Goal: Information Seeking & Learning: Learn about a topic

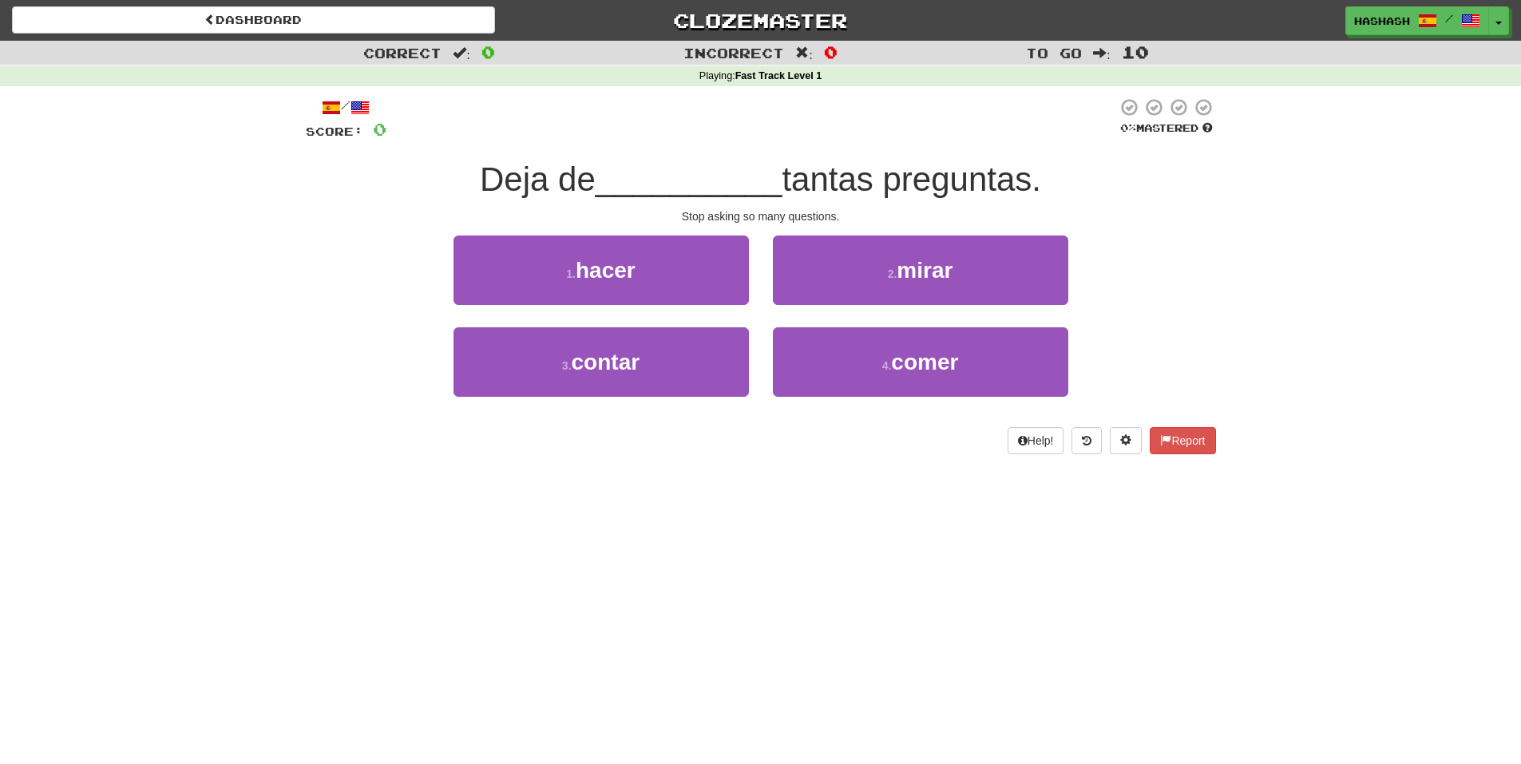
click at [1152, 275] on div "1 . hacer 2 . mirar" at bounding box center [761, 282] width 958 height 92
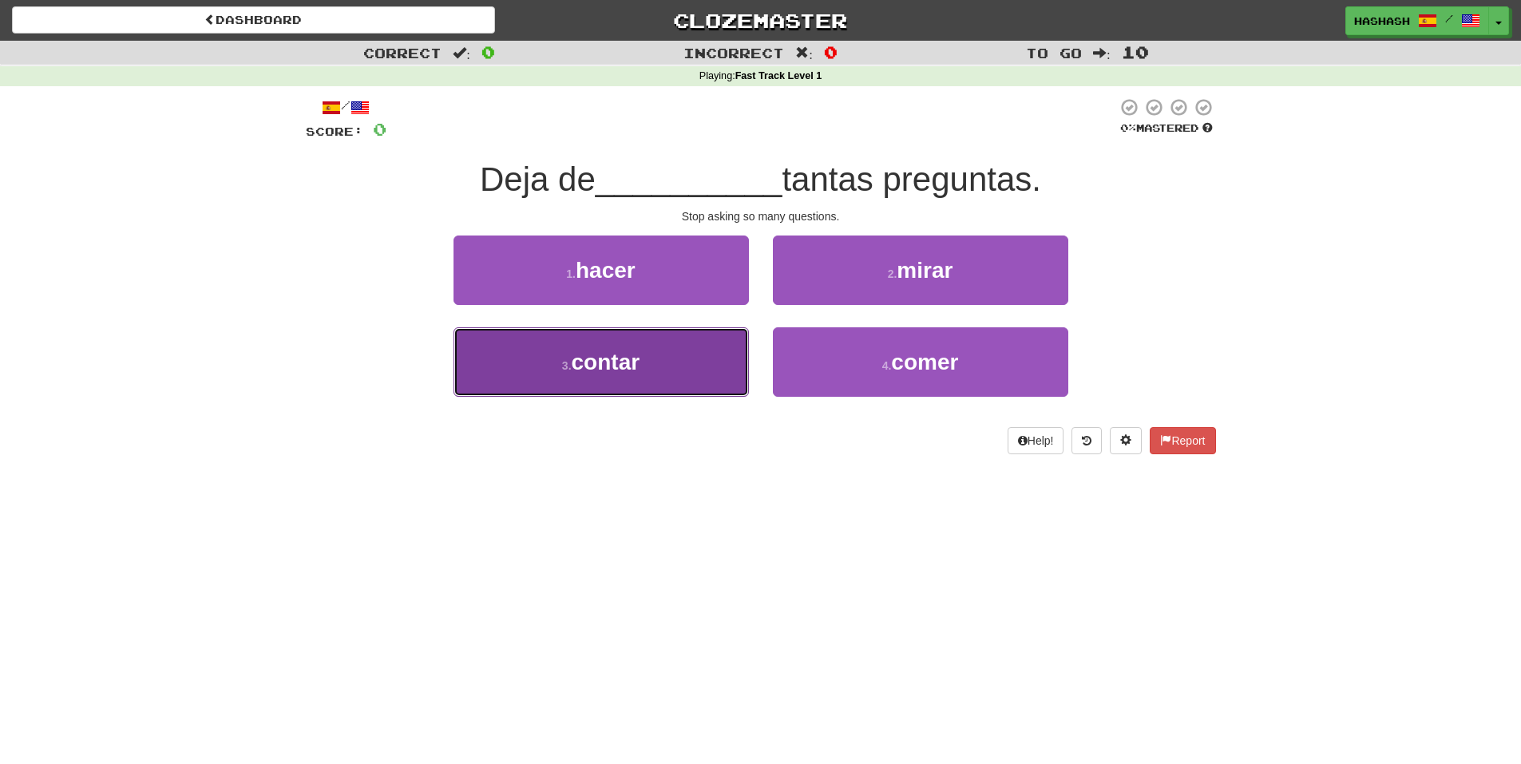
click at [680, 347] on button "3 . contar" at bounding box center [601, 361] width 295 height 69
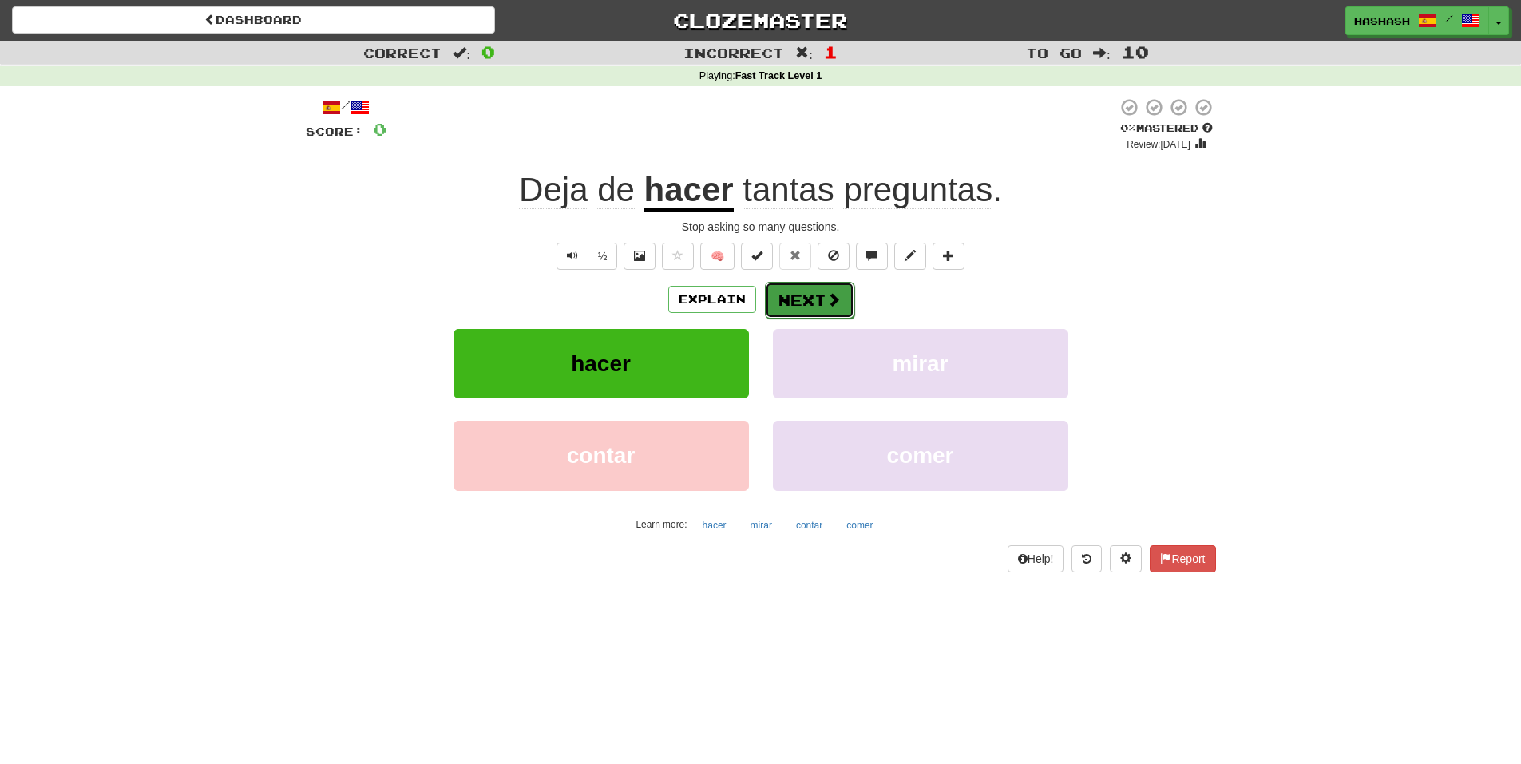
click at [801, 299] on button "Next" at bounding box center [809, 300] width 89 height 37
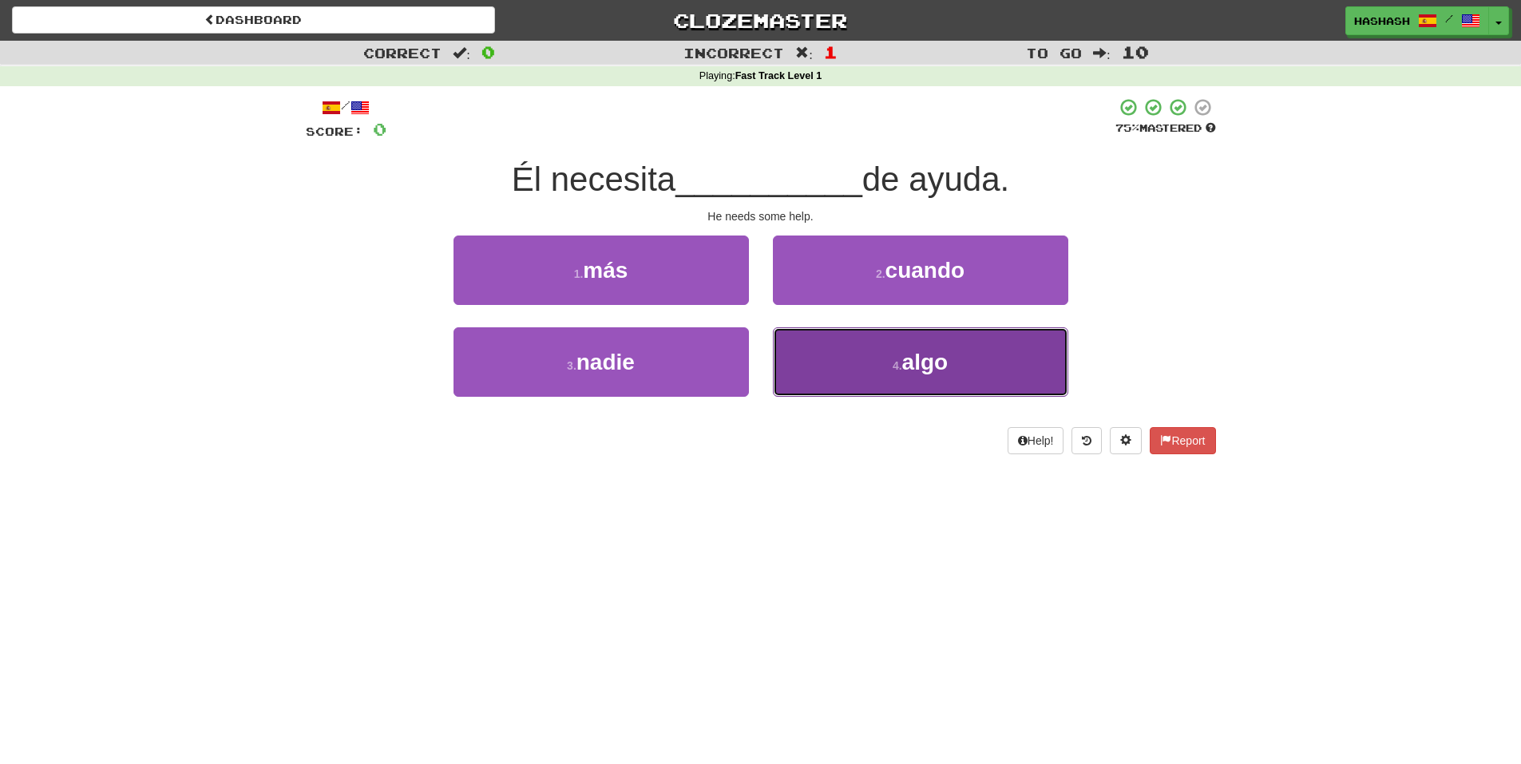
click at [802, 345] on button "4 . algo" at bounding box center [920, 361] width 295 height 69
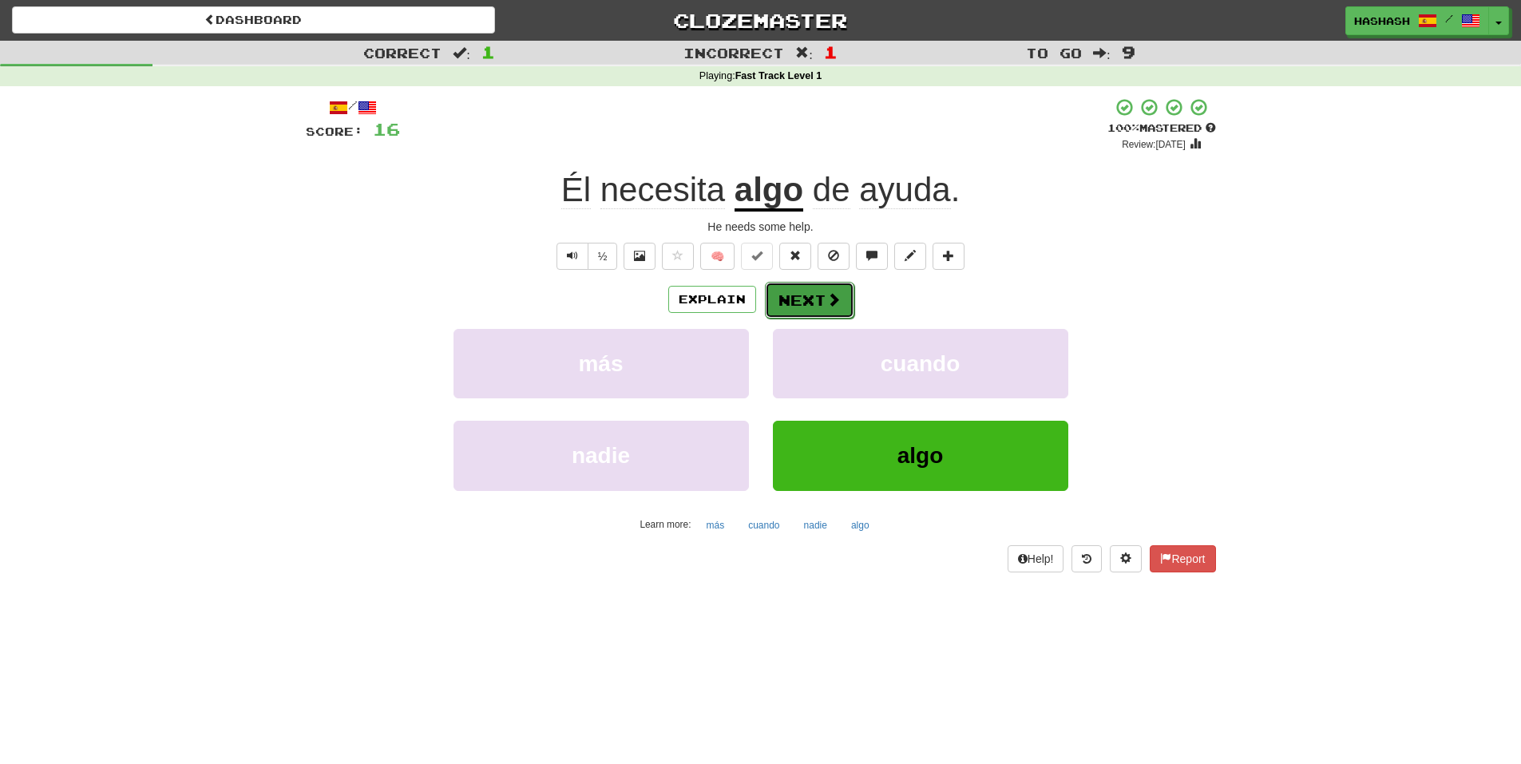
click at [802, 297] on button "Next" at bounding box center [809, 300] width 89 height 37
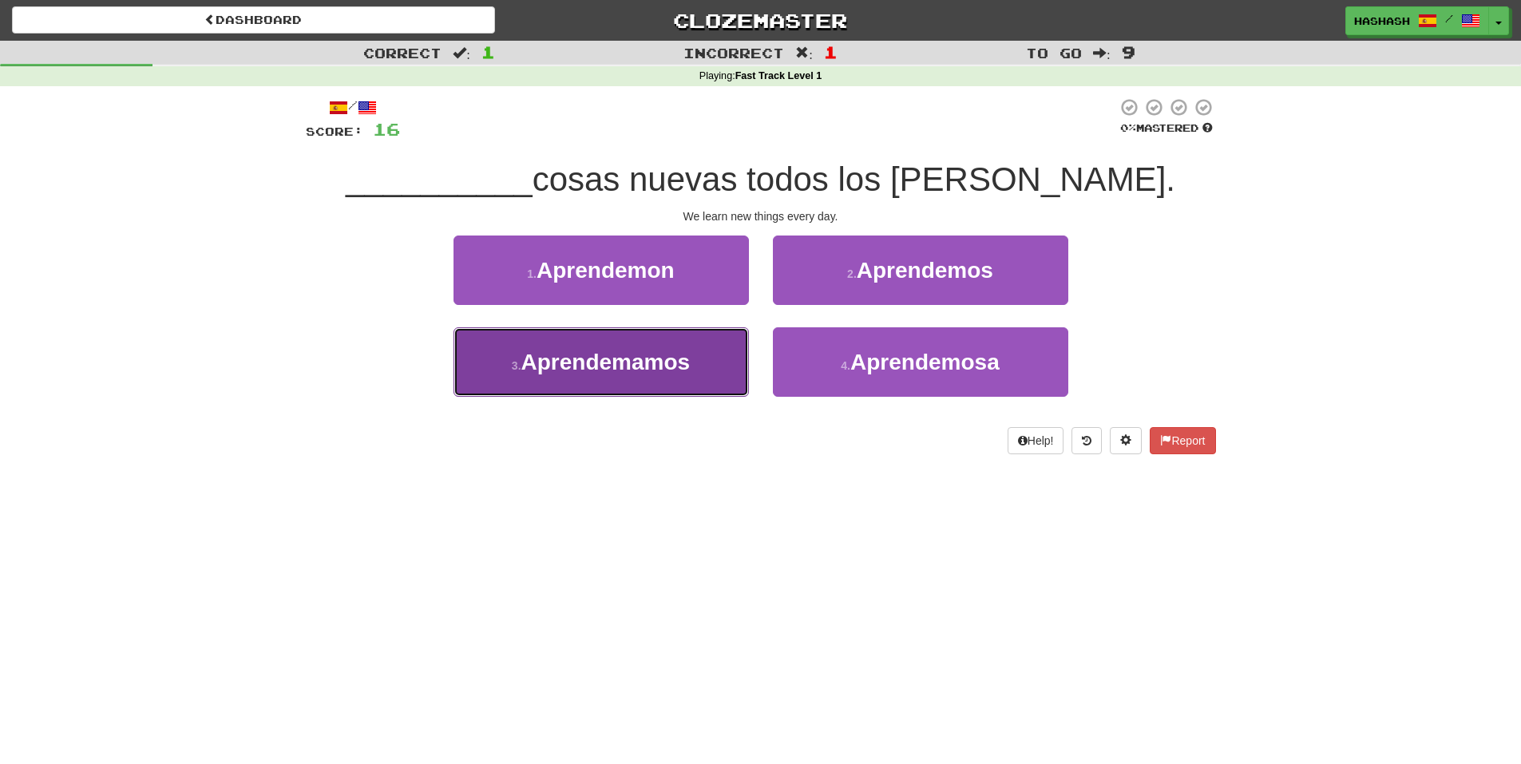
click at [703, 361] on button "3 . Aprendemamos" at bounding box center [601, 361] width 295 height 69
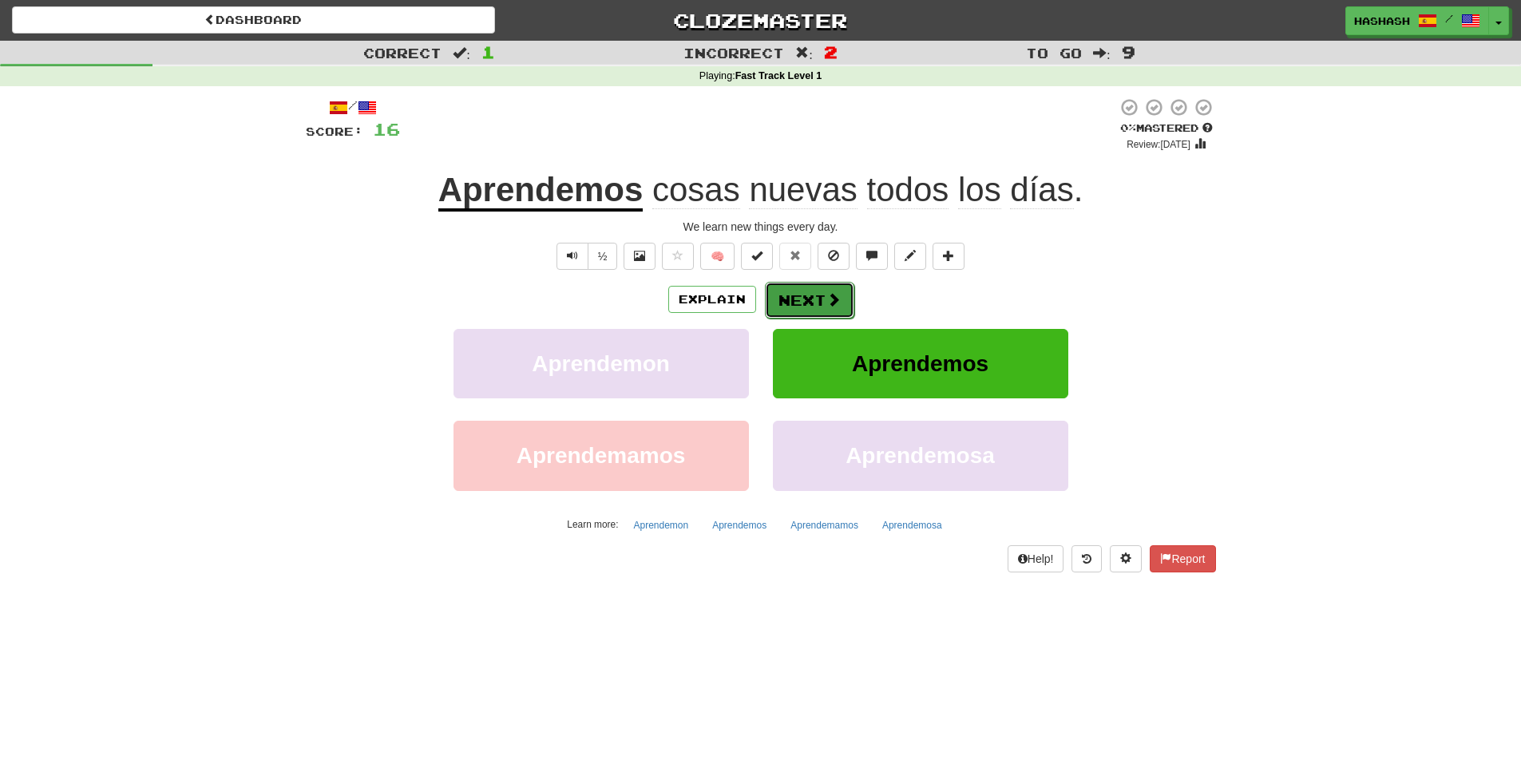
click at [791, 295] on button "Next" at bounding box center [809, 300] width 89 height 37
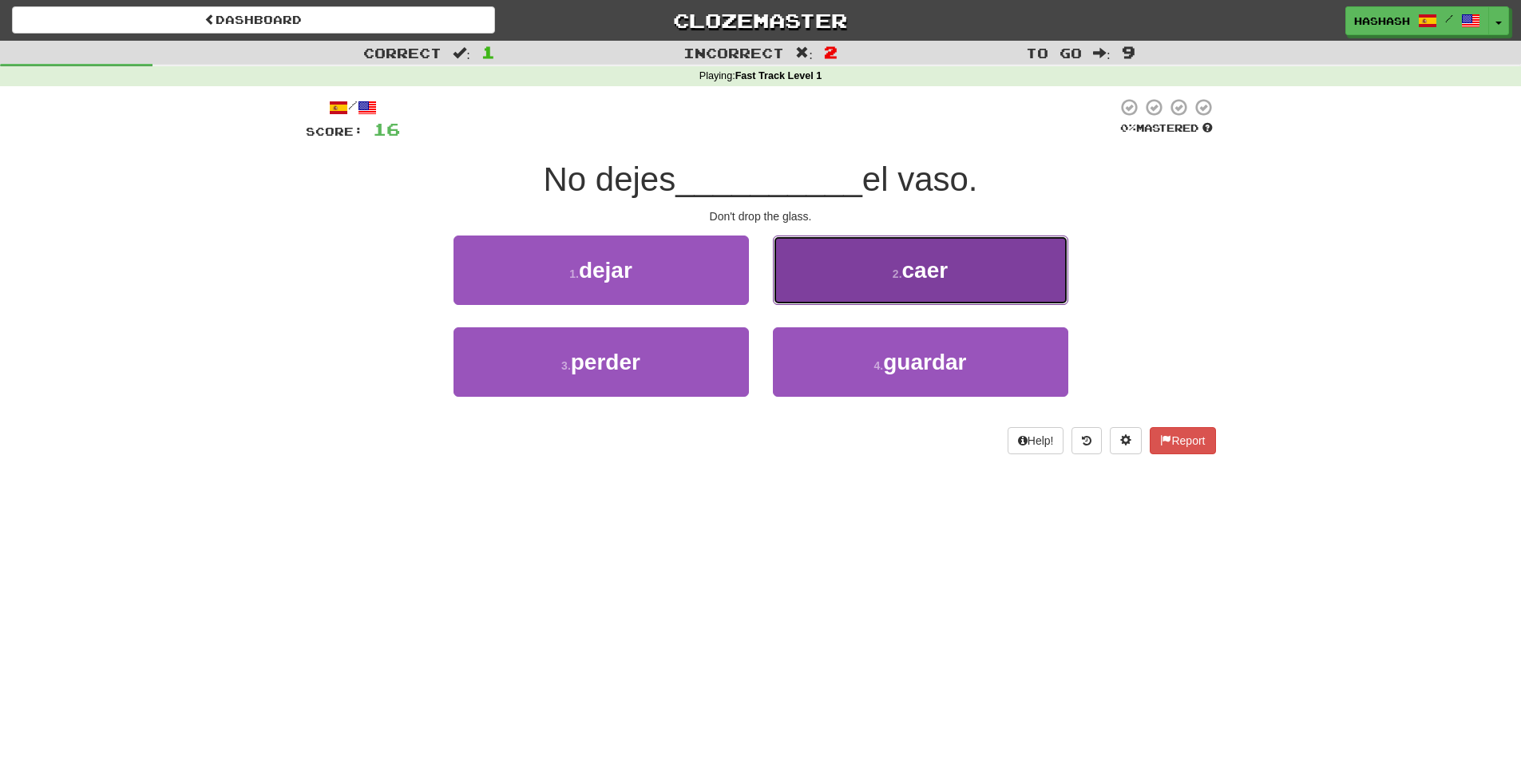
click at [812, 272] on button "2 . caer" at bounding box center [920, 270] width 295 height 69
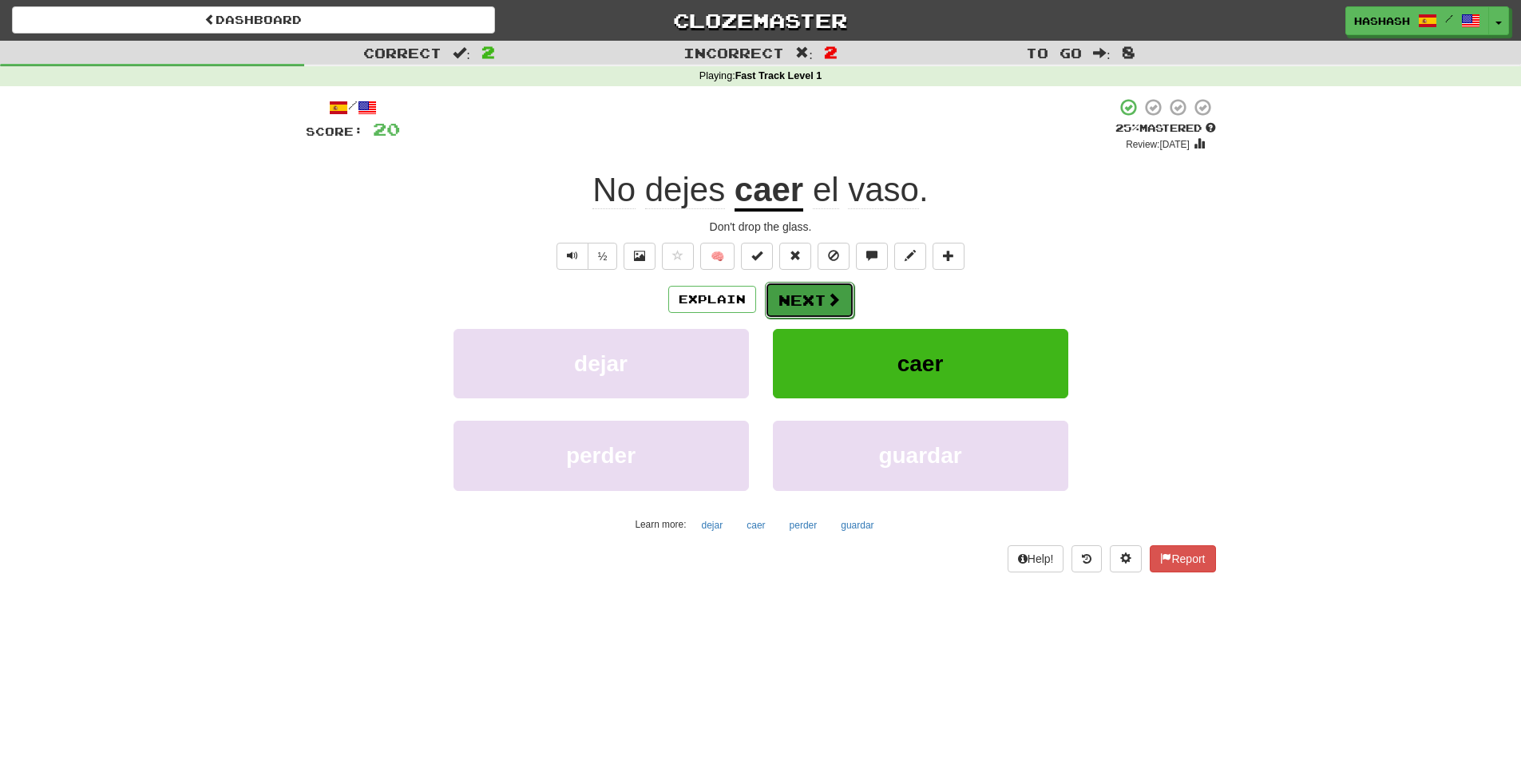
click at [805, 295] on button "Next" at bounding box center [809, 300] width 89 height 37
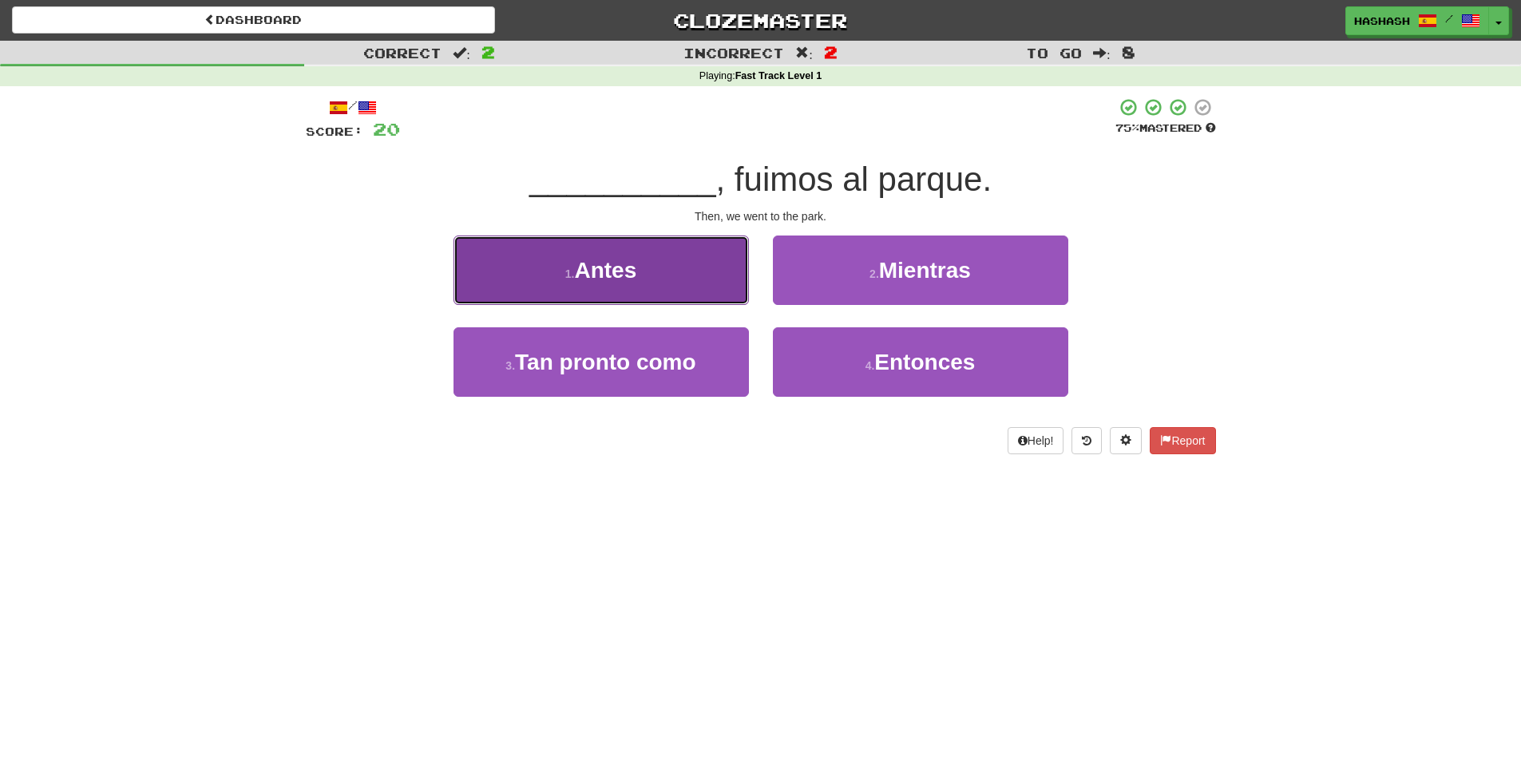
click at [731, 284] on button "1 . Antes" at bounding box center [601, 270] width 295 height 69
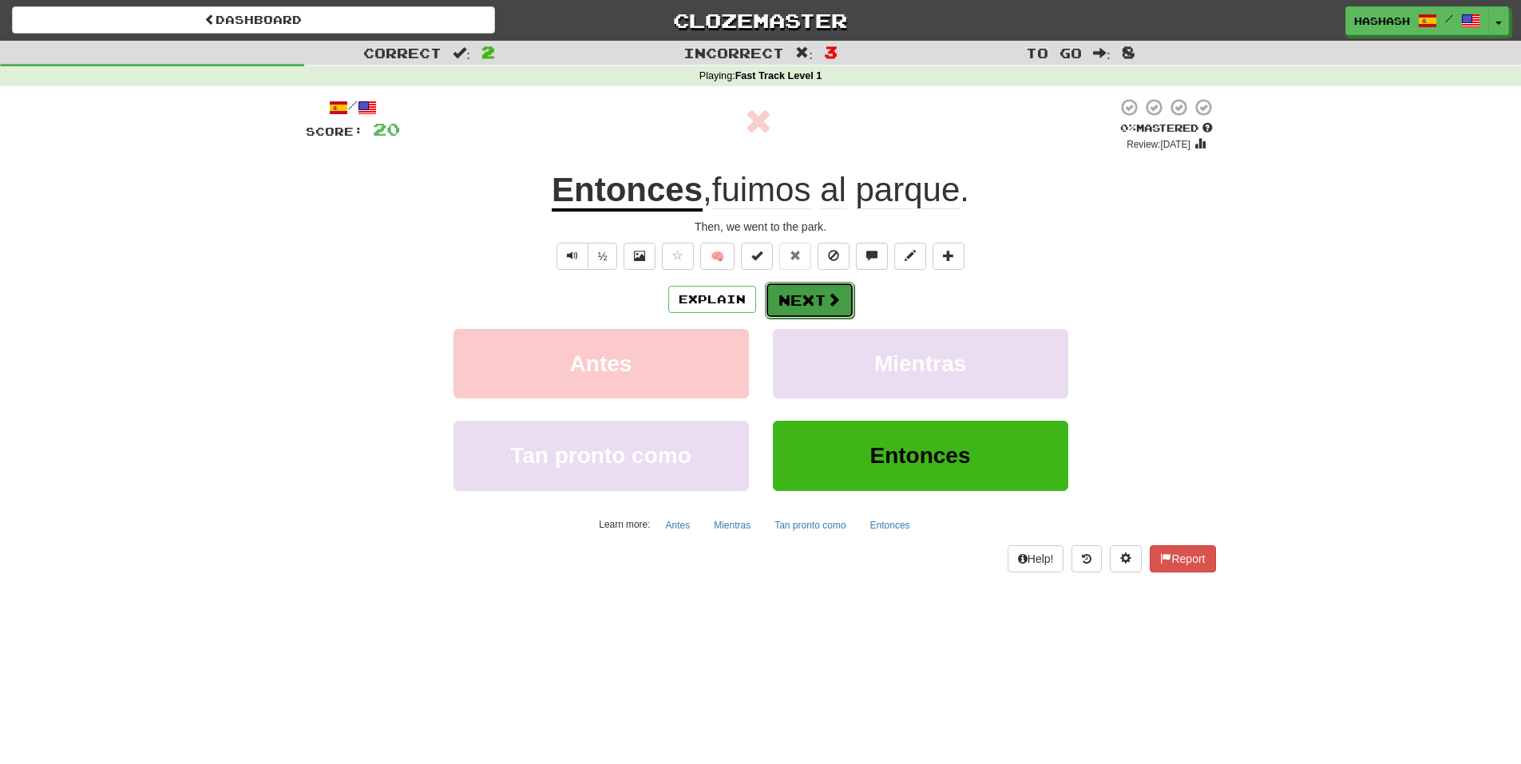
click at [800, 294] on button "Next" at bounding box center [809, 300] width 89 height 37
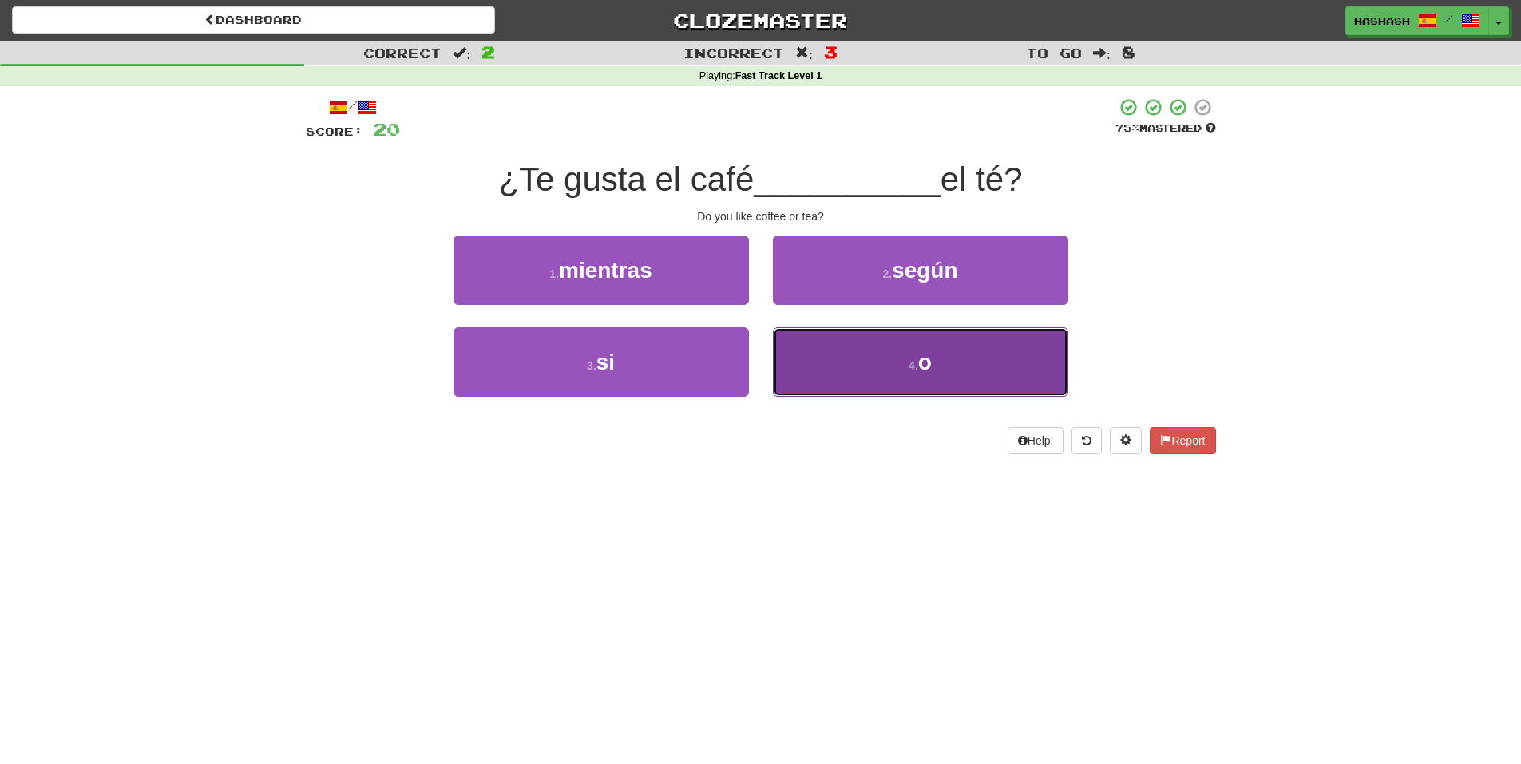
click at [813, 344] on button "4 . o" at bounding box center [920, 361] width 295 height 69
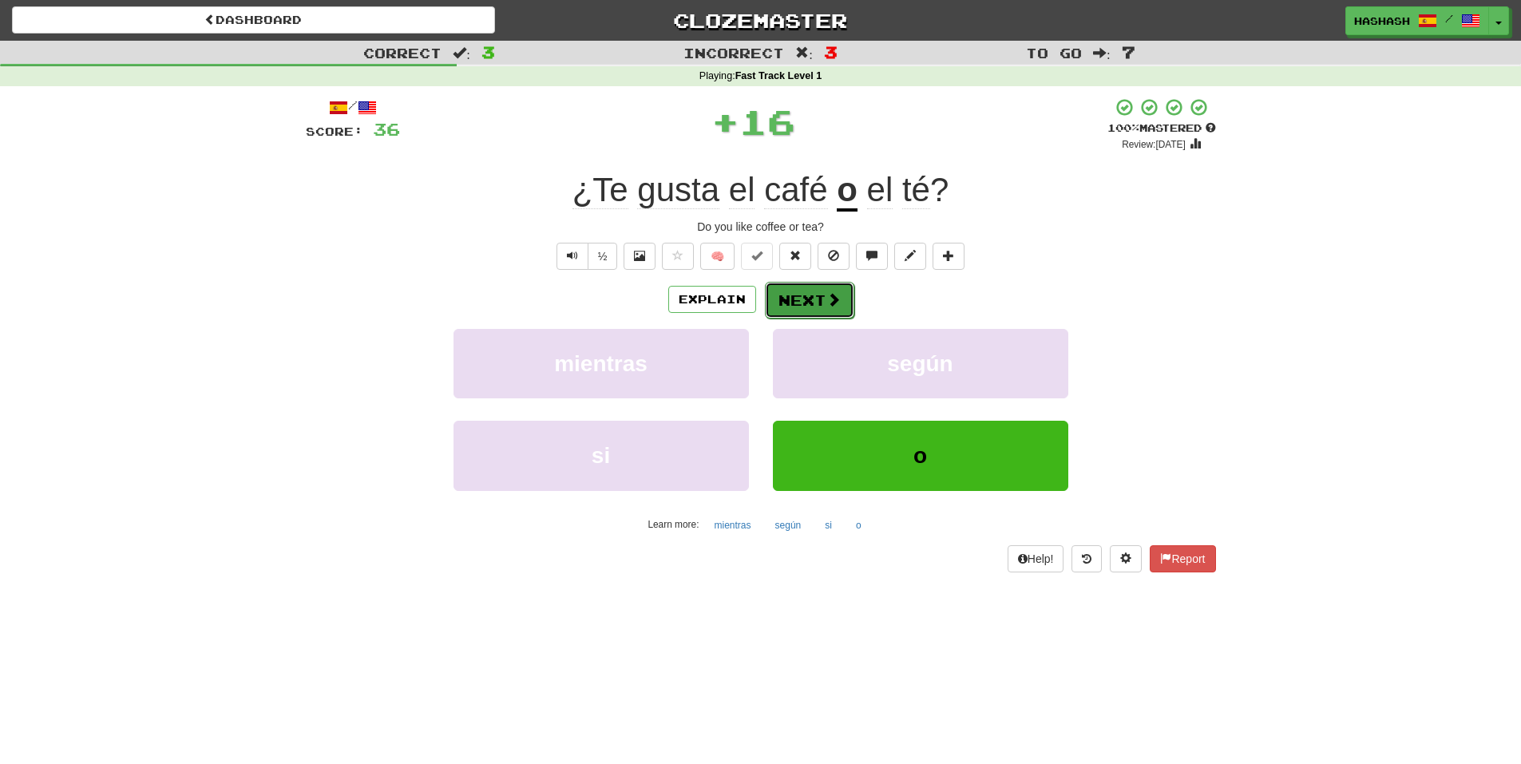
click at [834, 308] on button "Next" at bounding box center [809, 300] width 89 height 37
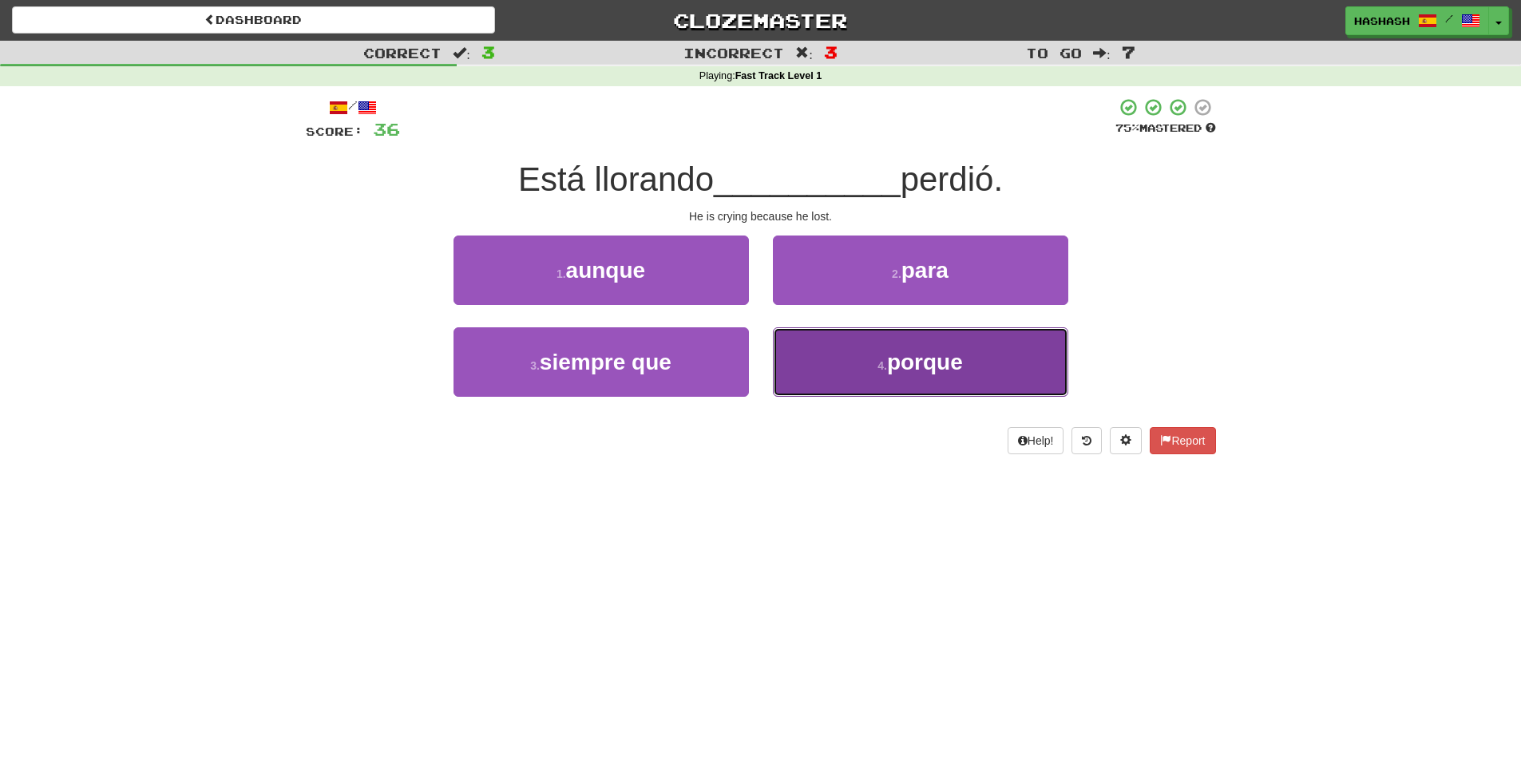
click at [810, 337] on button "4 . porque" at bounding box center [920, 361] width 295 height 69
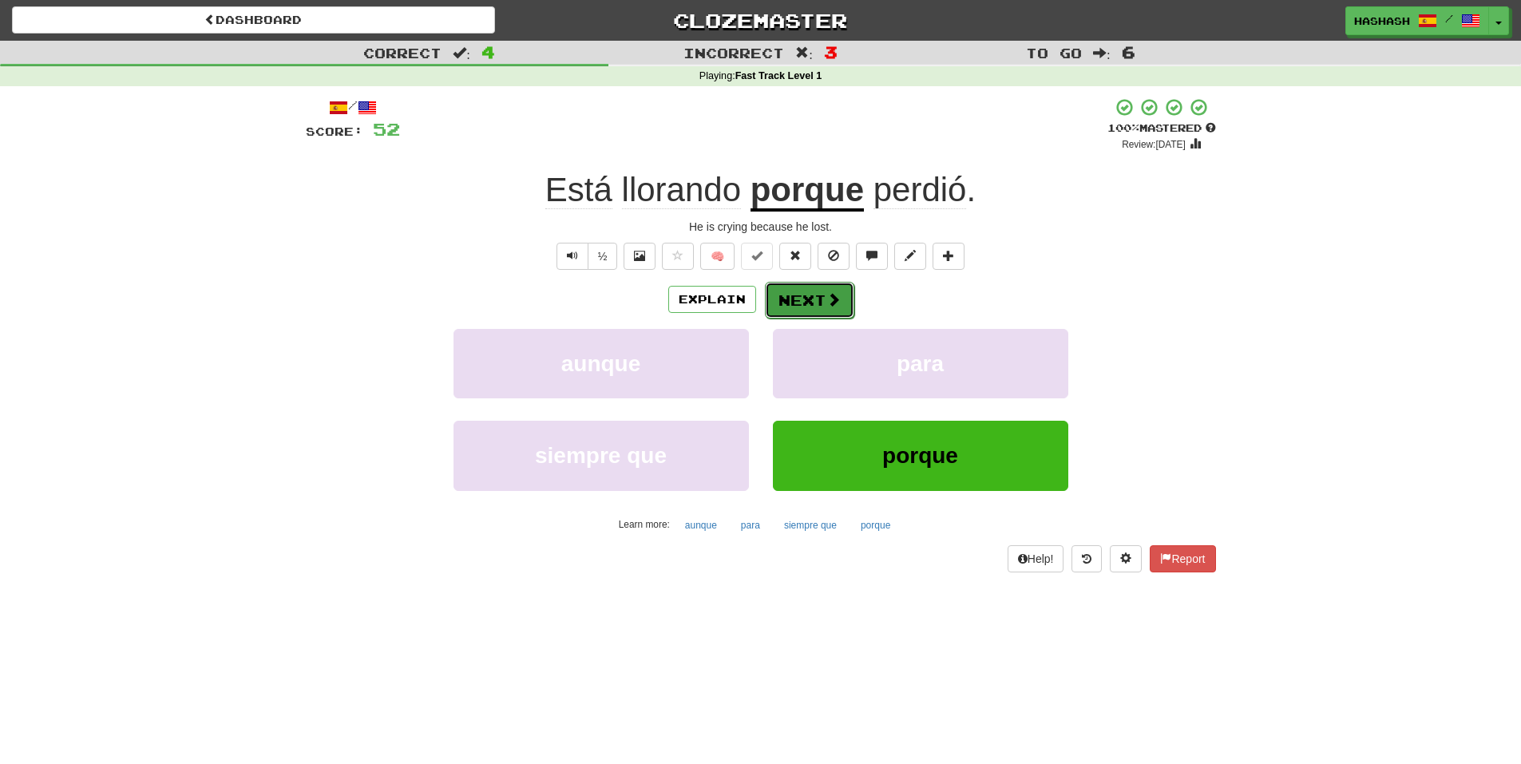
click at [826, 311] on button "Next" at bounding box center [809, 300] width 89 height 37
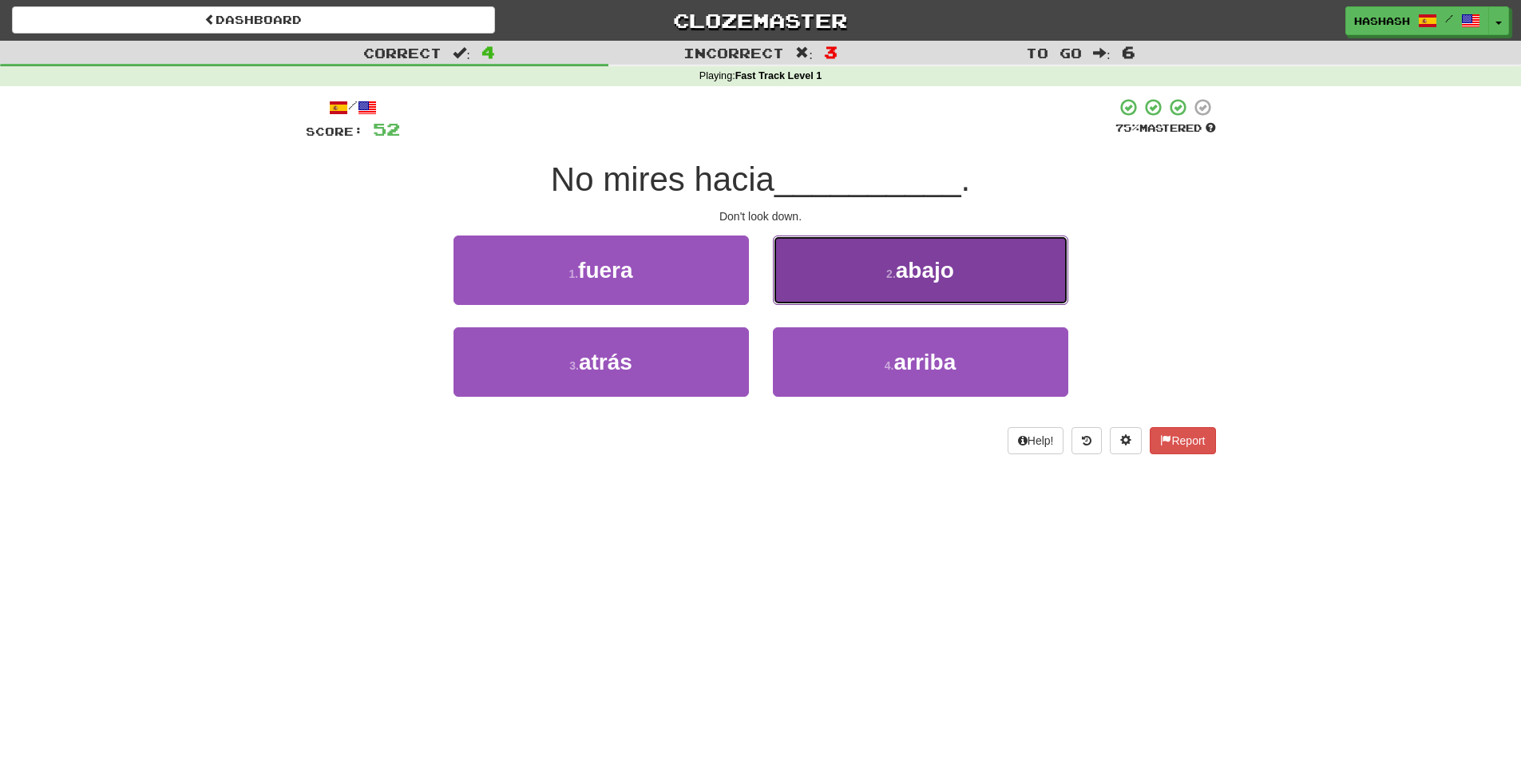
click at [806, 279] on button "2 . abajo" at bounding box center [920, 270] width 295 height 69
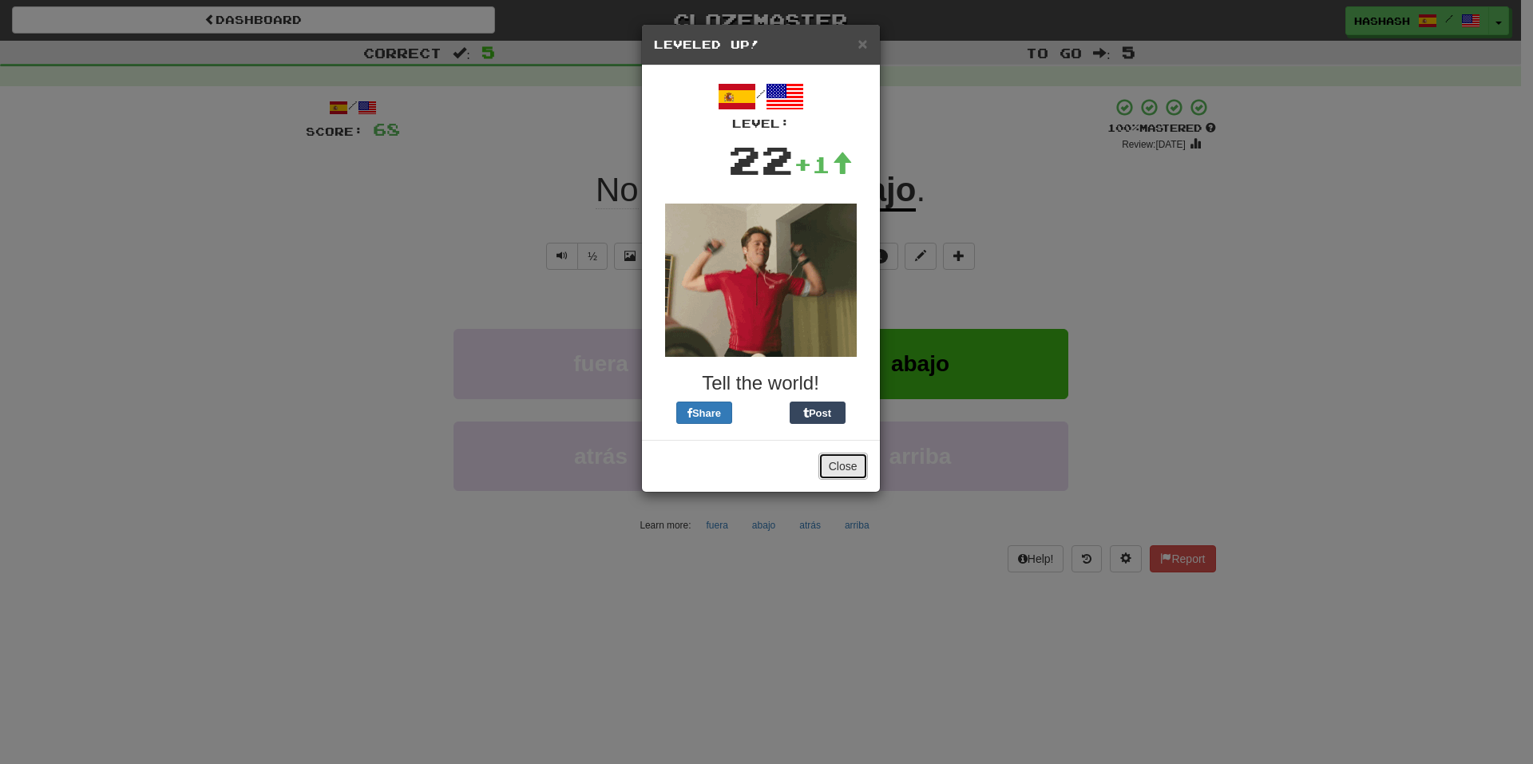
click at [836, 464] on button "Close" at bounding box center [843, 466] width 50 height 27
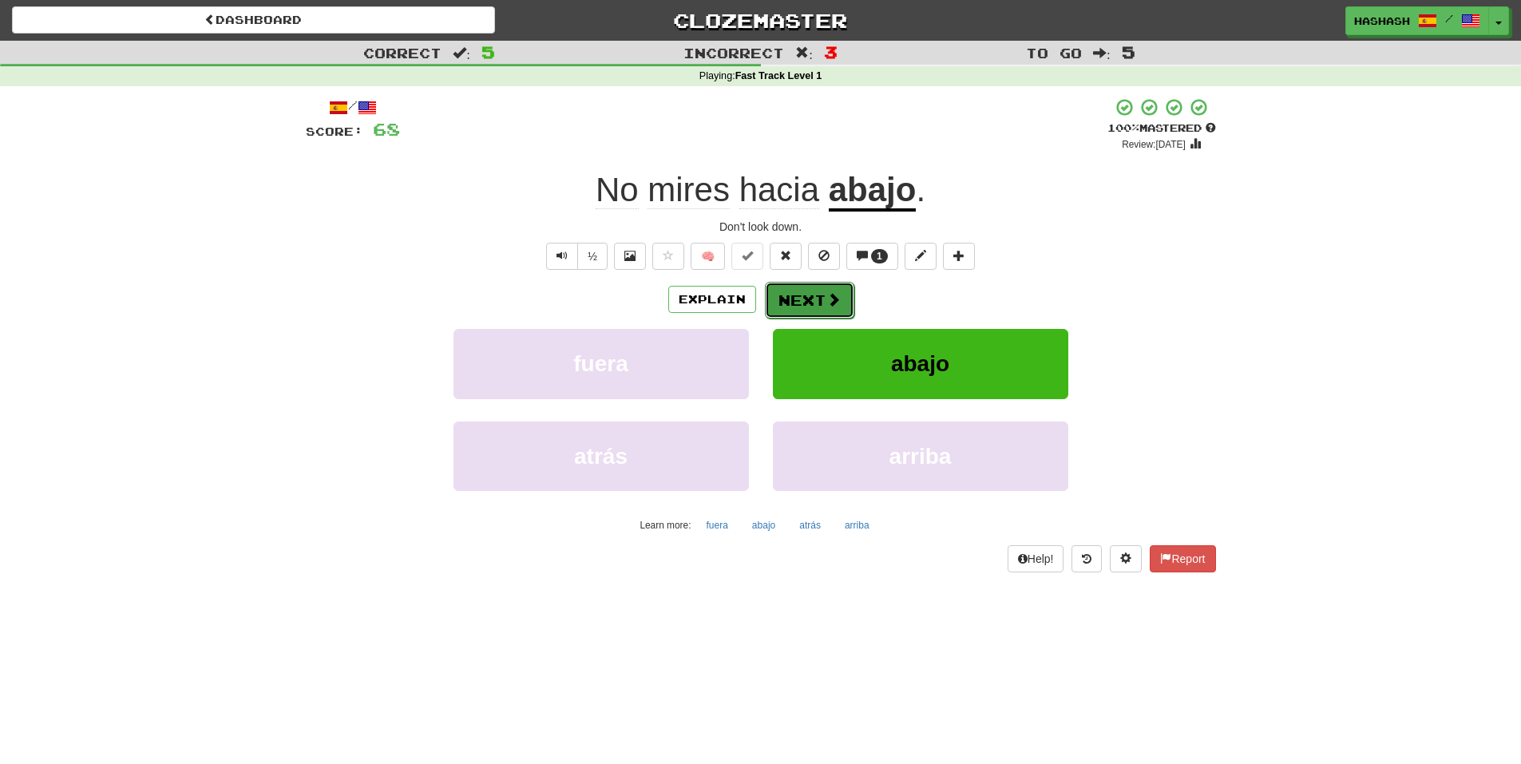
click at [806, 298] on button "Next" at bounding box center [809, 300] width 89 height 37
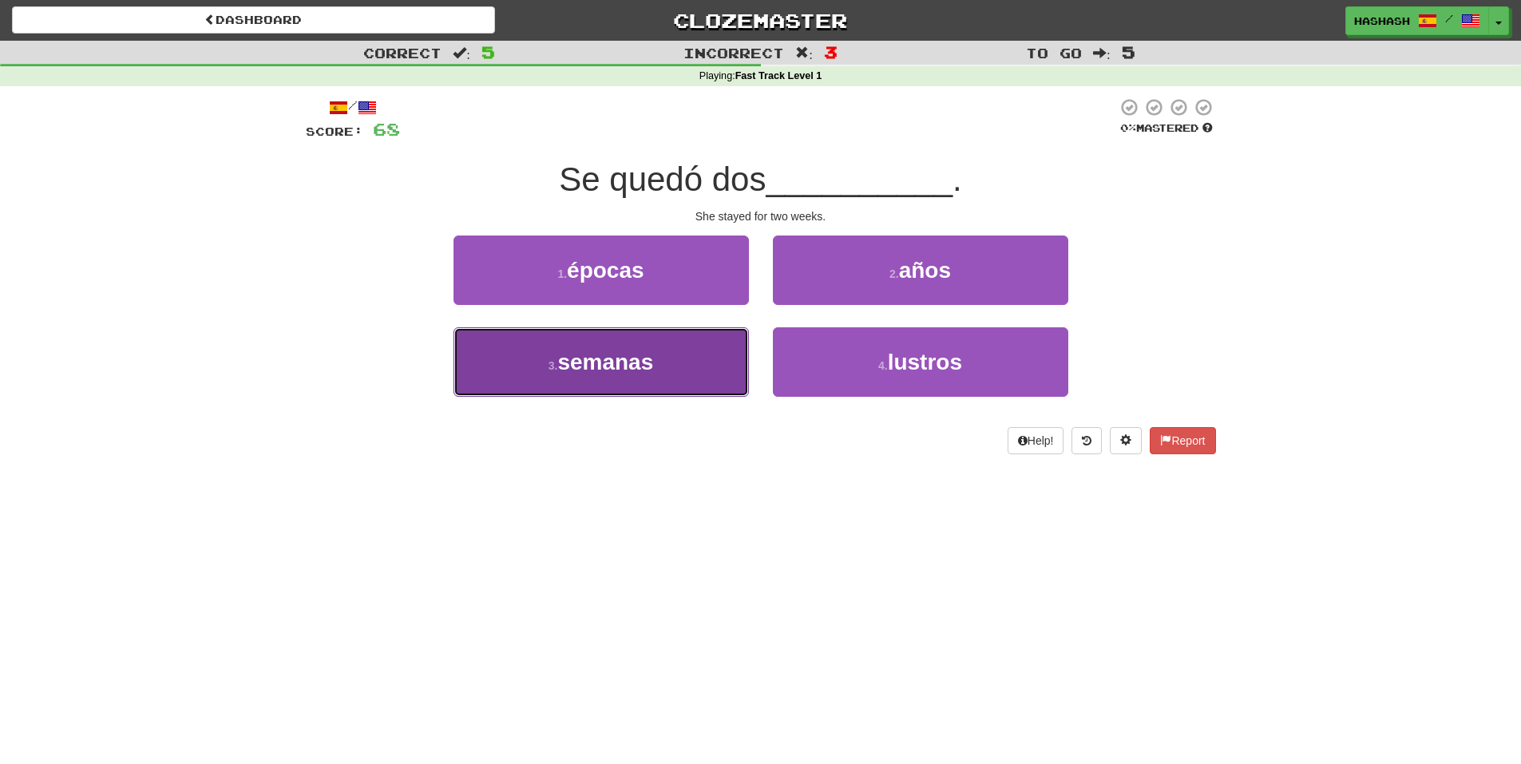
click at [729, 355] on button "3 . semanas" at bounding box center [601, 361] width 295 height 69
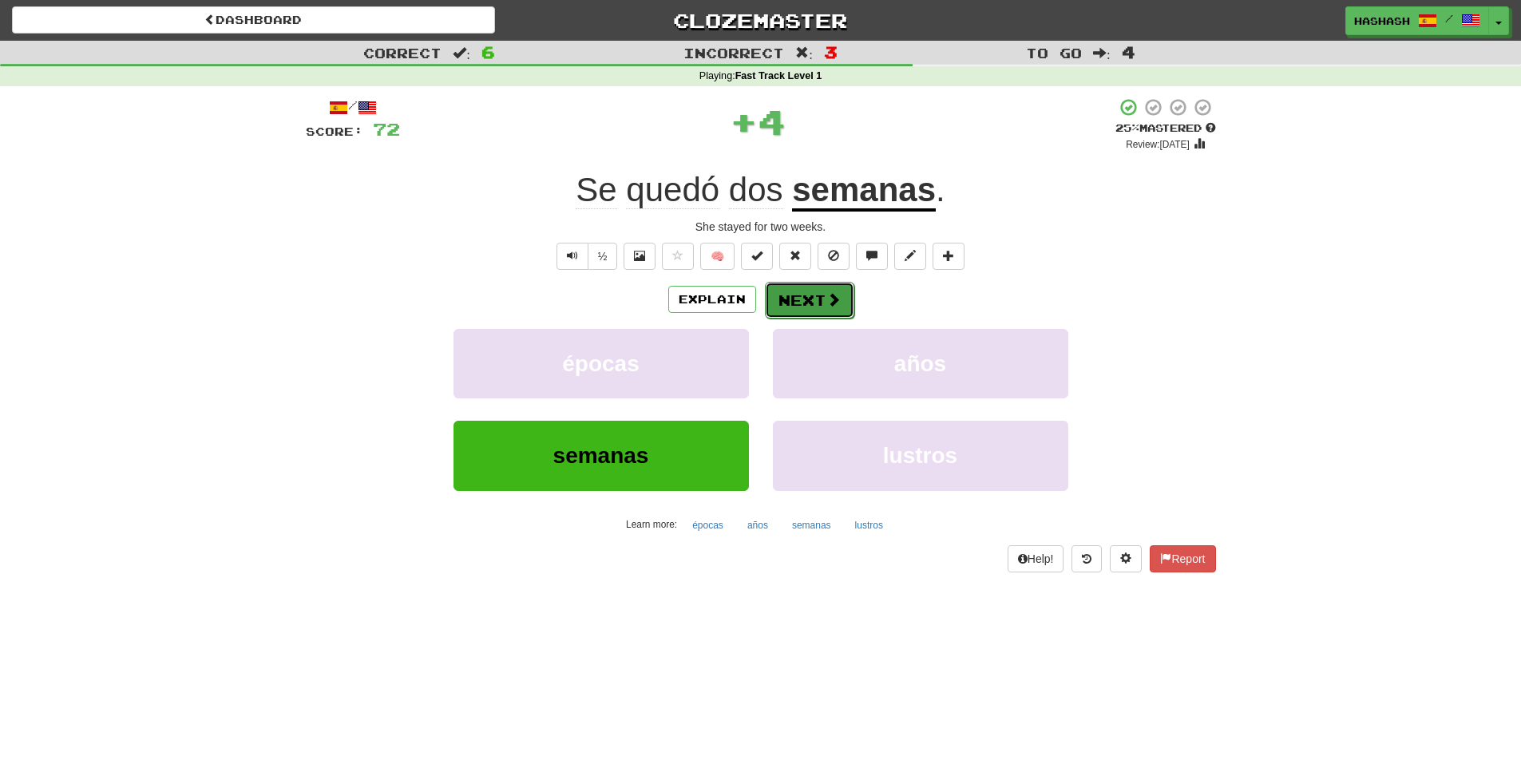
click at [805, 294] on button "Next" at bounding box center [809, 300] width 89 height 37
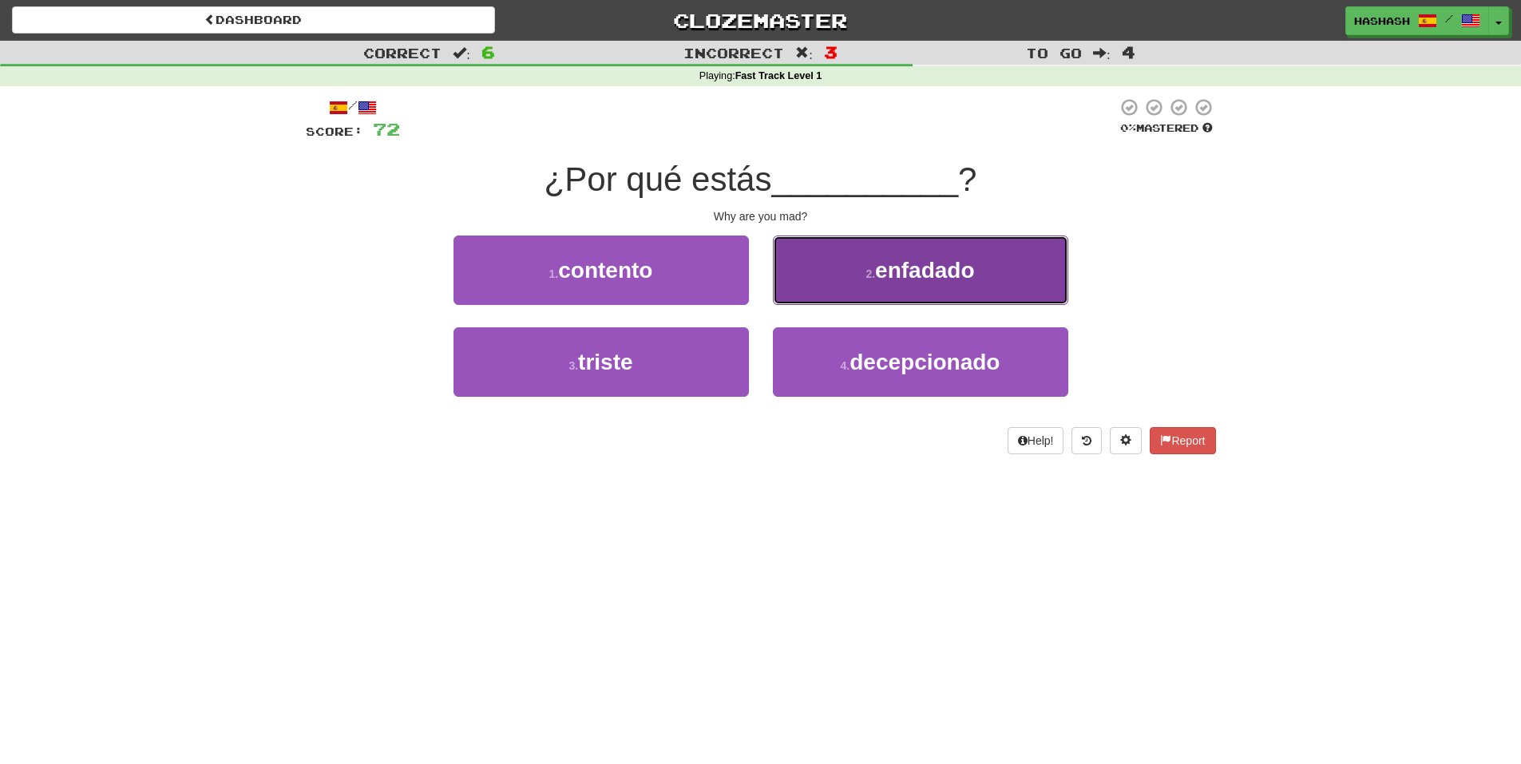
click at [790, 283] on button "2 . enfadado" at bounding box center [920, 270] width 295 height 69
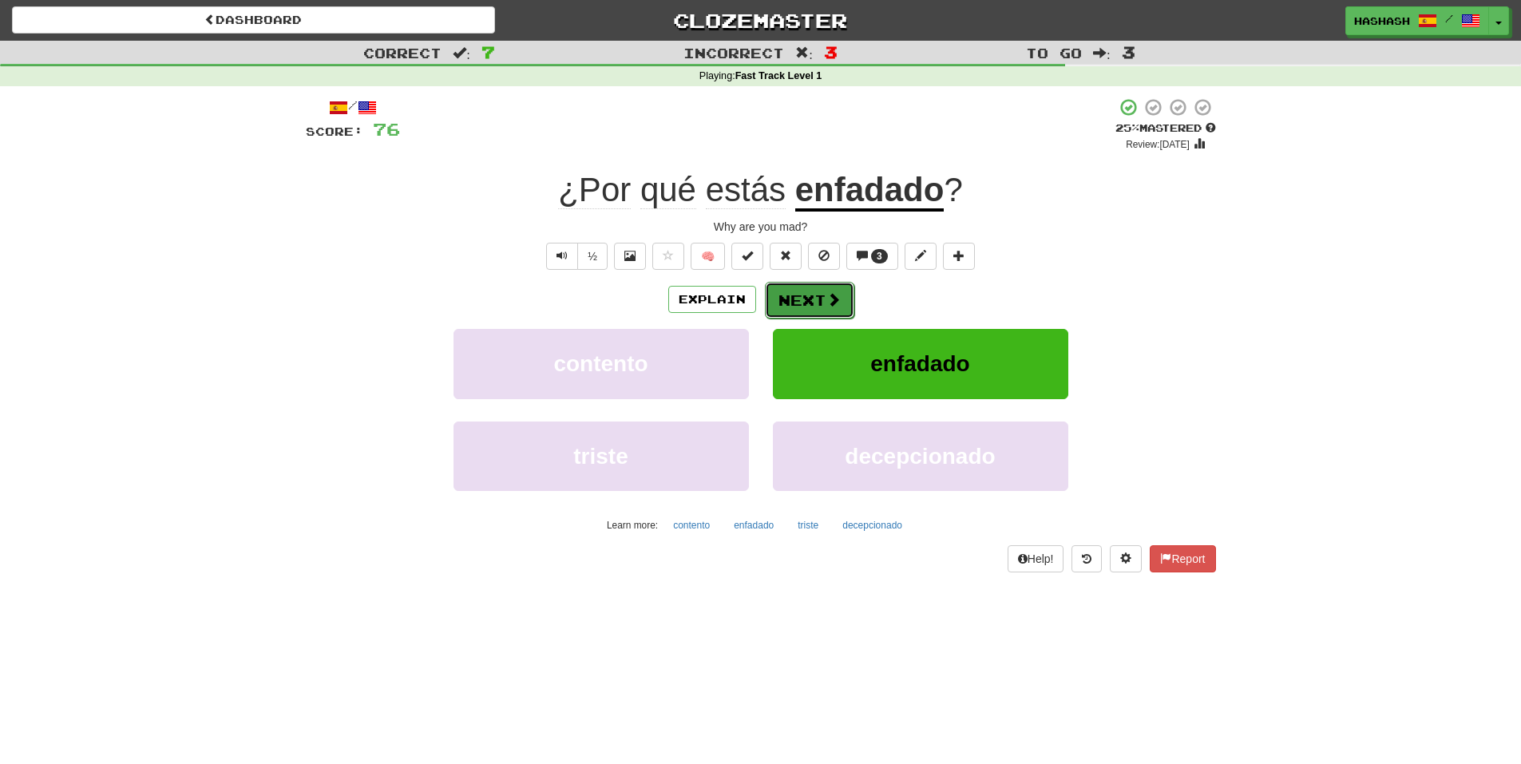
click at [802, 306] on button "Next" at bounding box center [809, 300] width 89 height 37
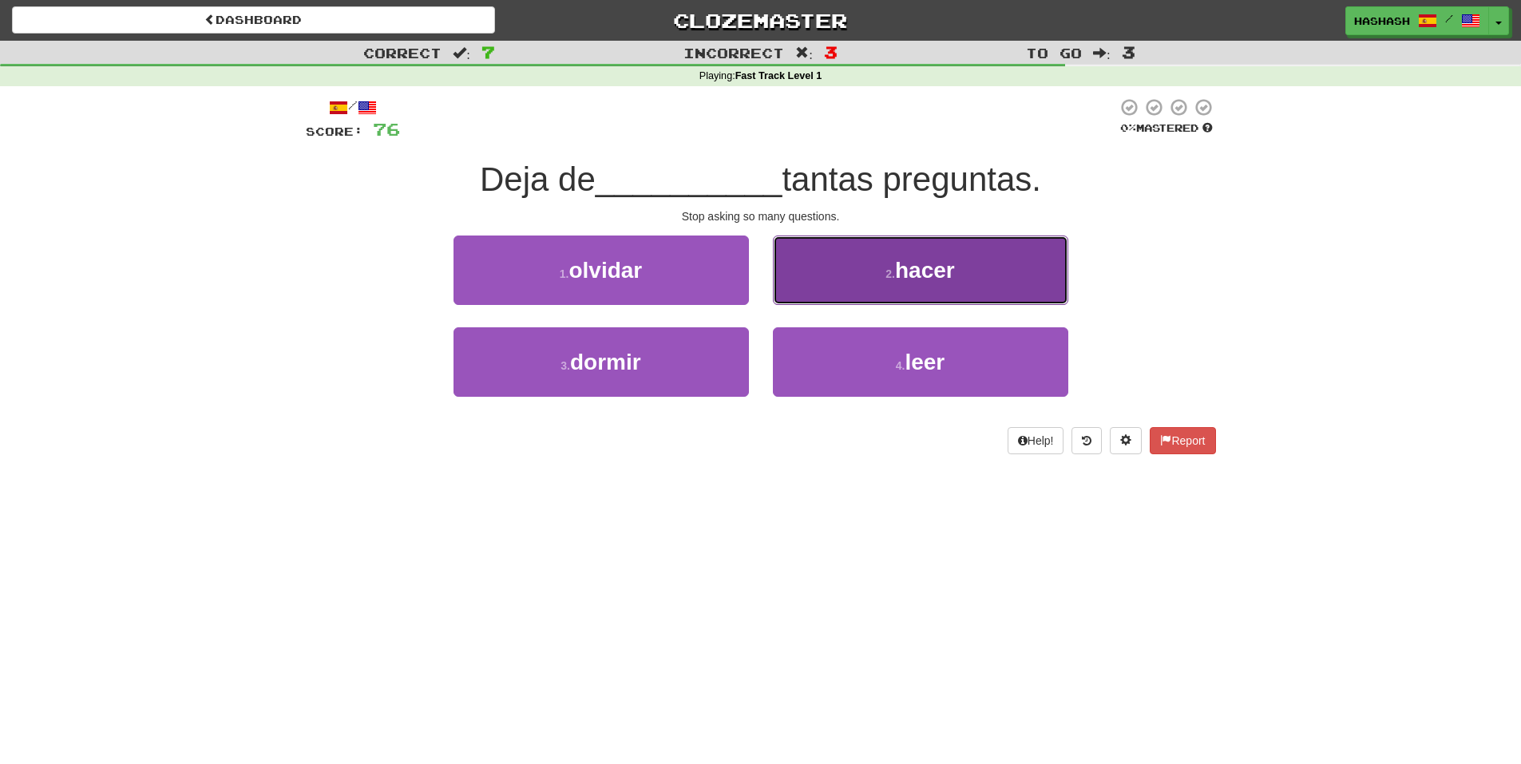
click at [860, 277] on button "2 . hacer" at bounding box center [920, 270] width 295 height 69
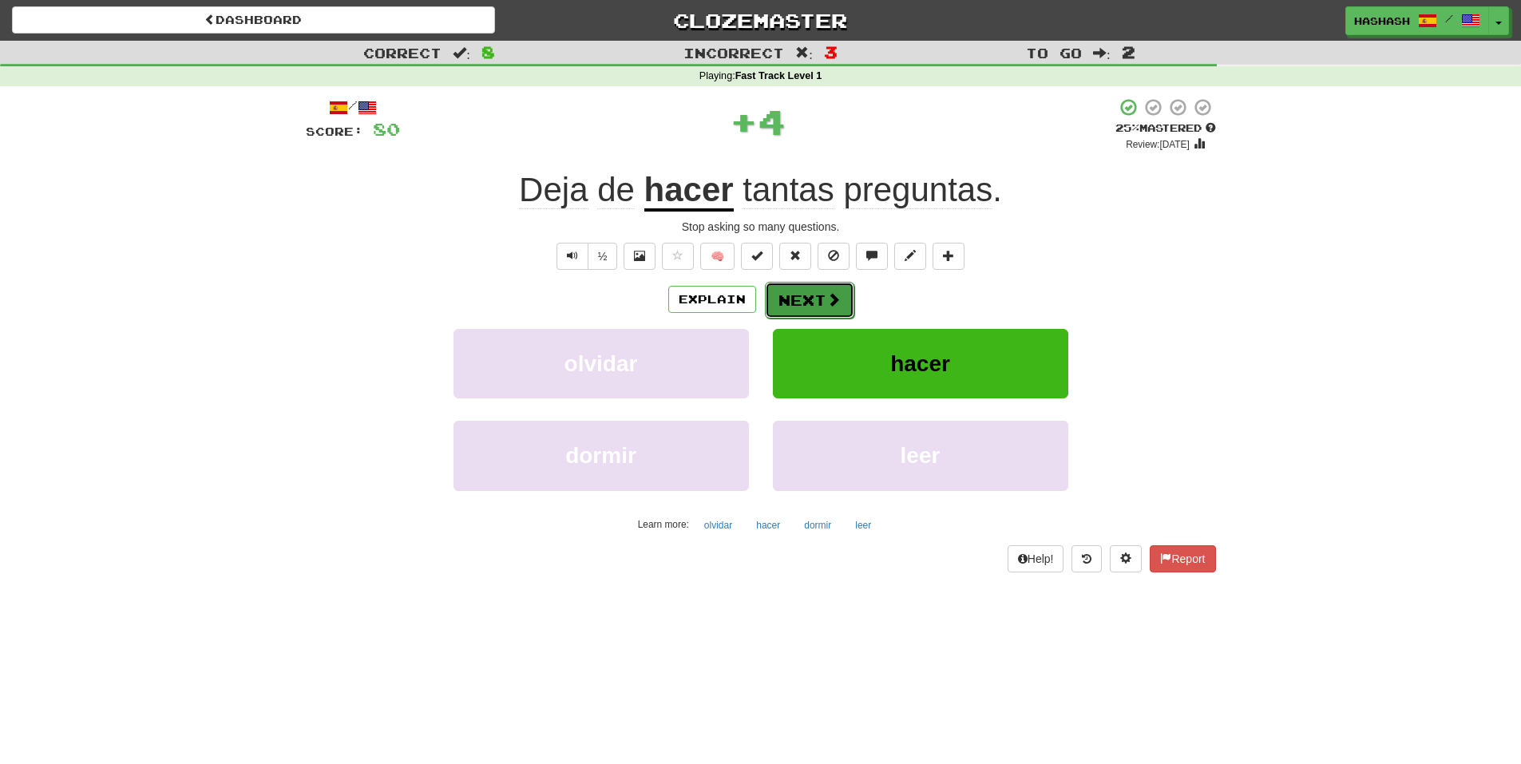
click at [807, 302] on button "Next" at bounding box center [809, 300] width 89 height 37
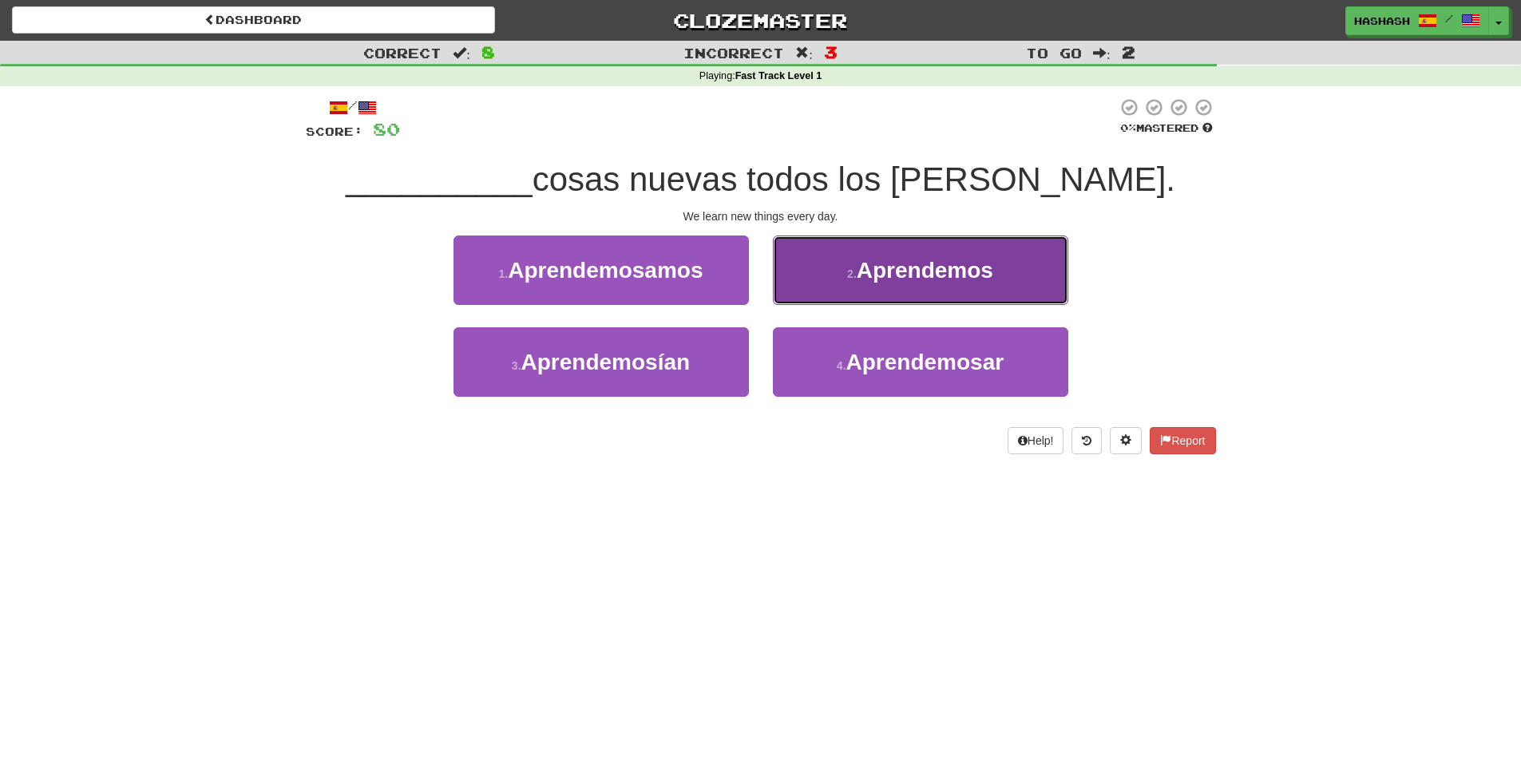
click at [826, 265] on button "2 . Aprendemos" at bounding box center [920, 270] width 295 height 69
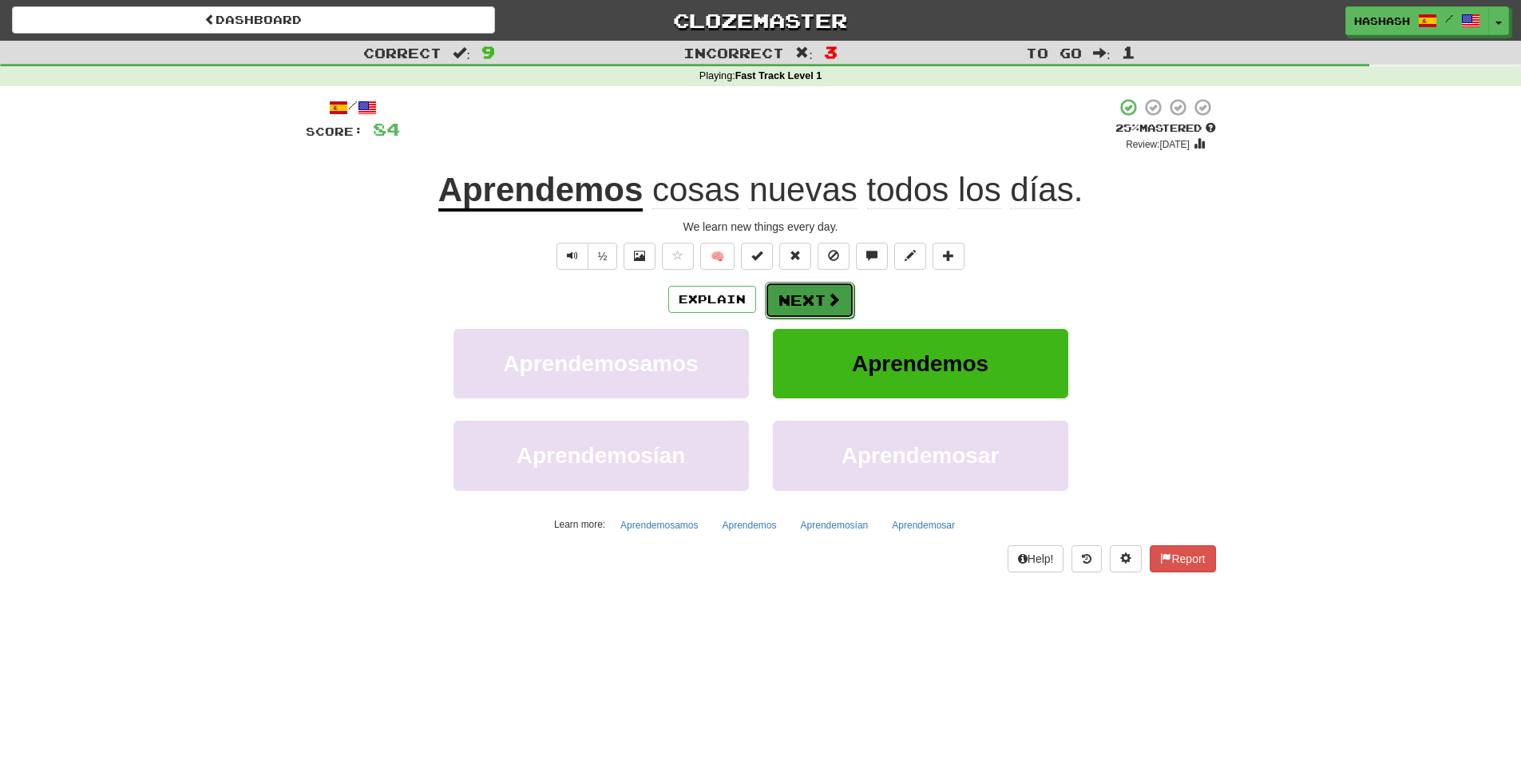
click at [814, 292] on button "Next" at bounding box center [809, 300] width 89 height 37
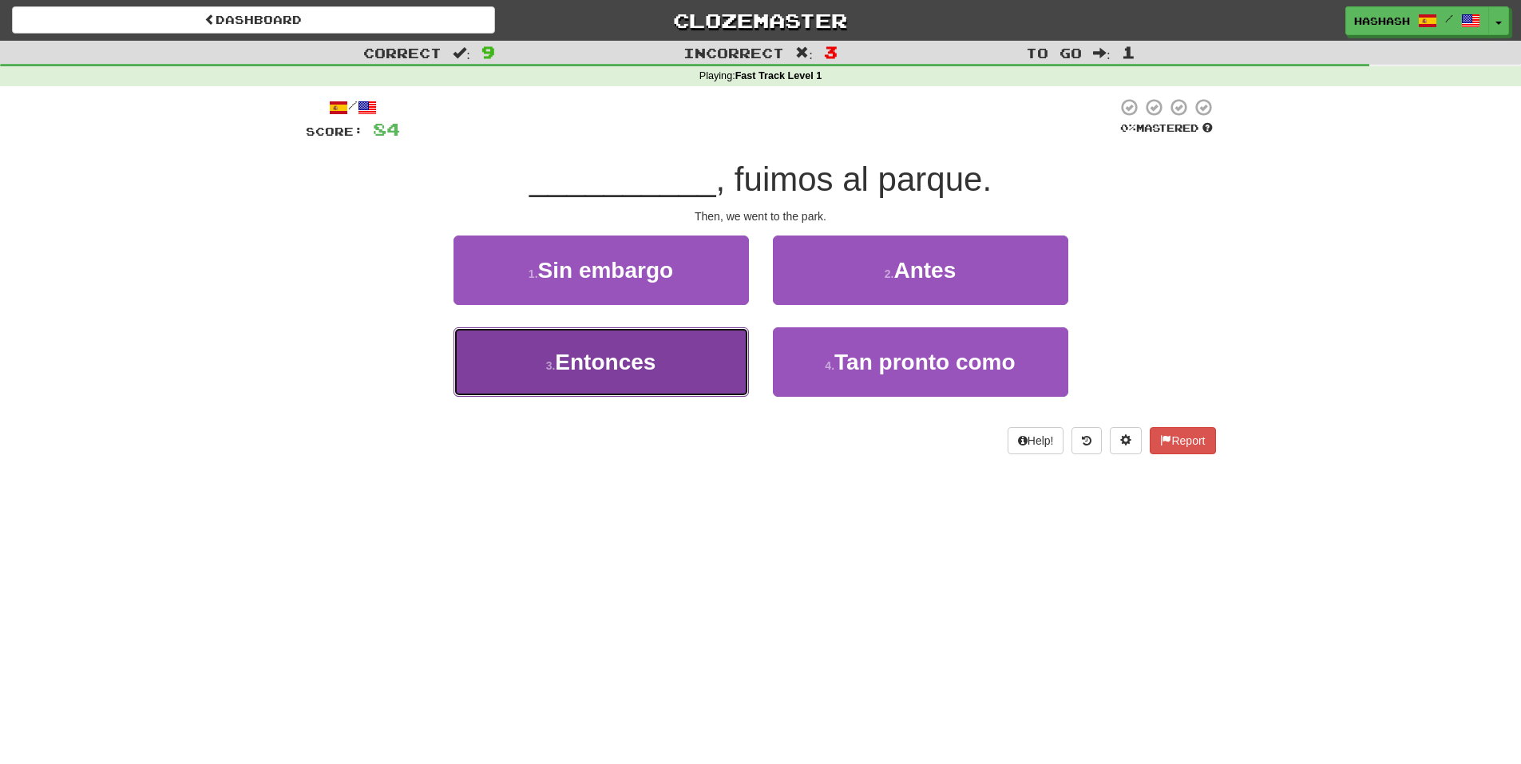
click at [714, 354] on button "3 . Entonces" at bounding box center [601, 361] width 295 height 69
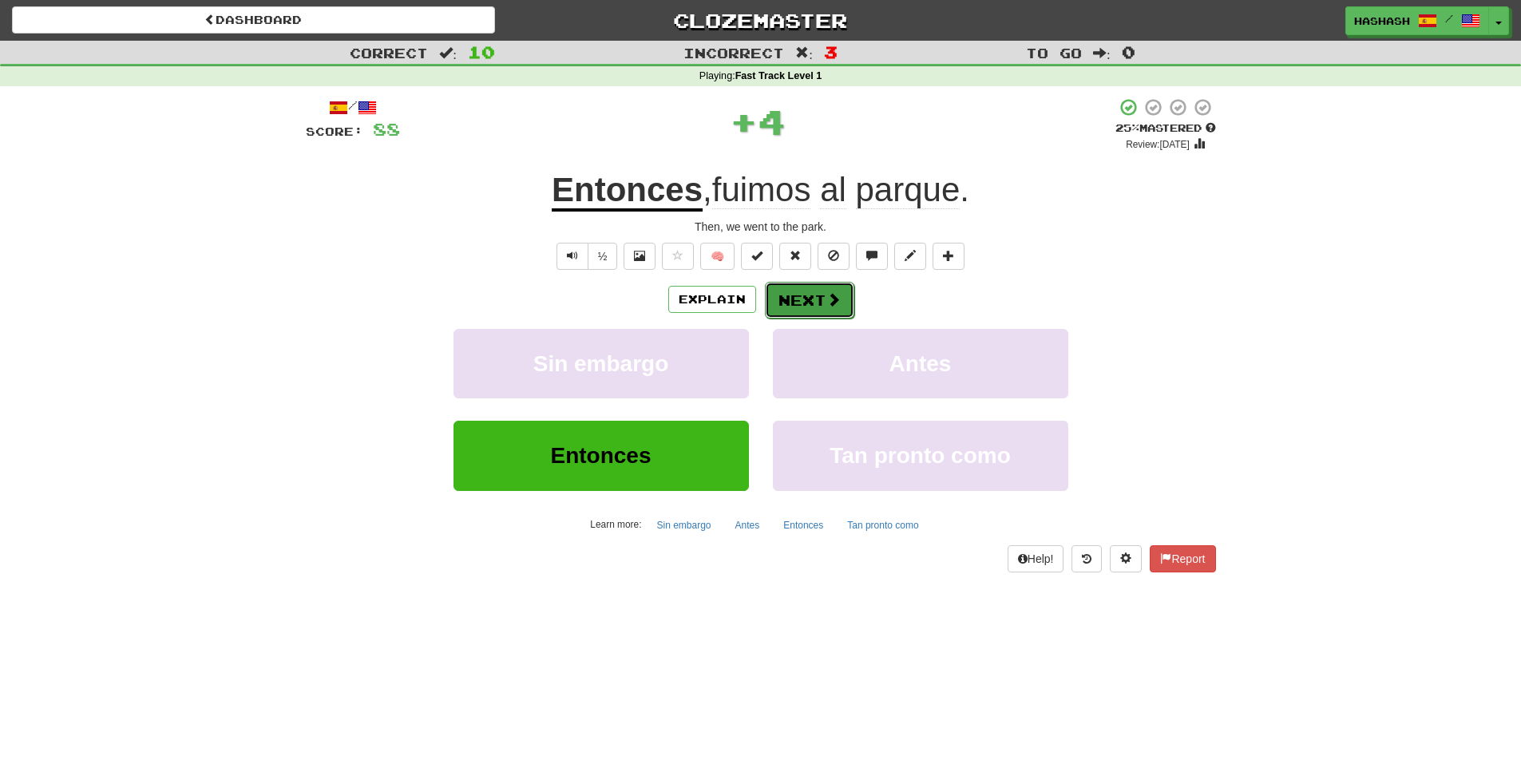
click at [792, 297] on button "Next" at bounding box center [809, 300] width 89 height 37
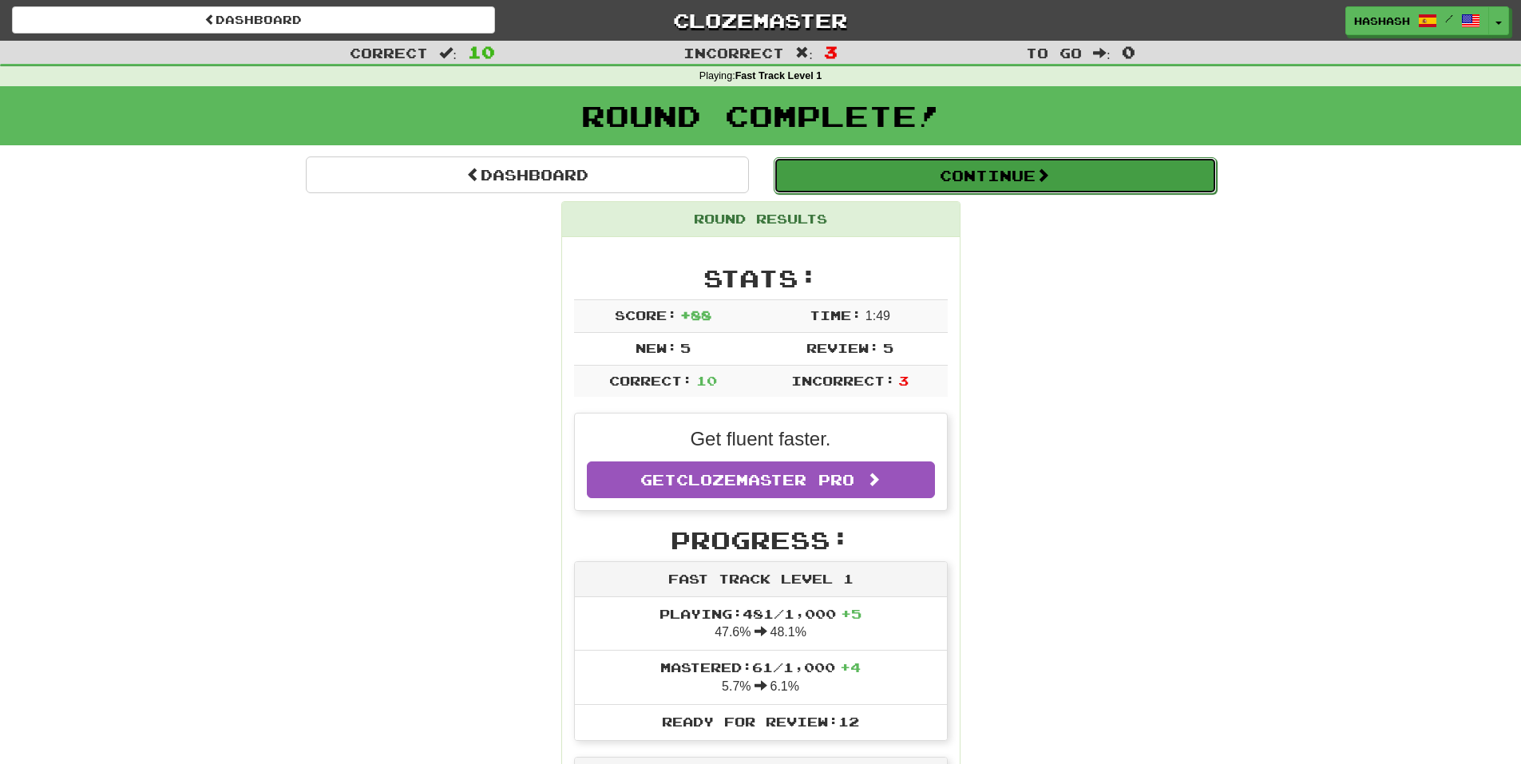
click at [936, 181] on button "Continue" at bounding box center [995, 175] width 443 height 37
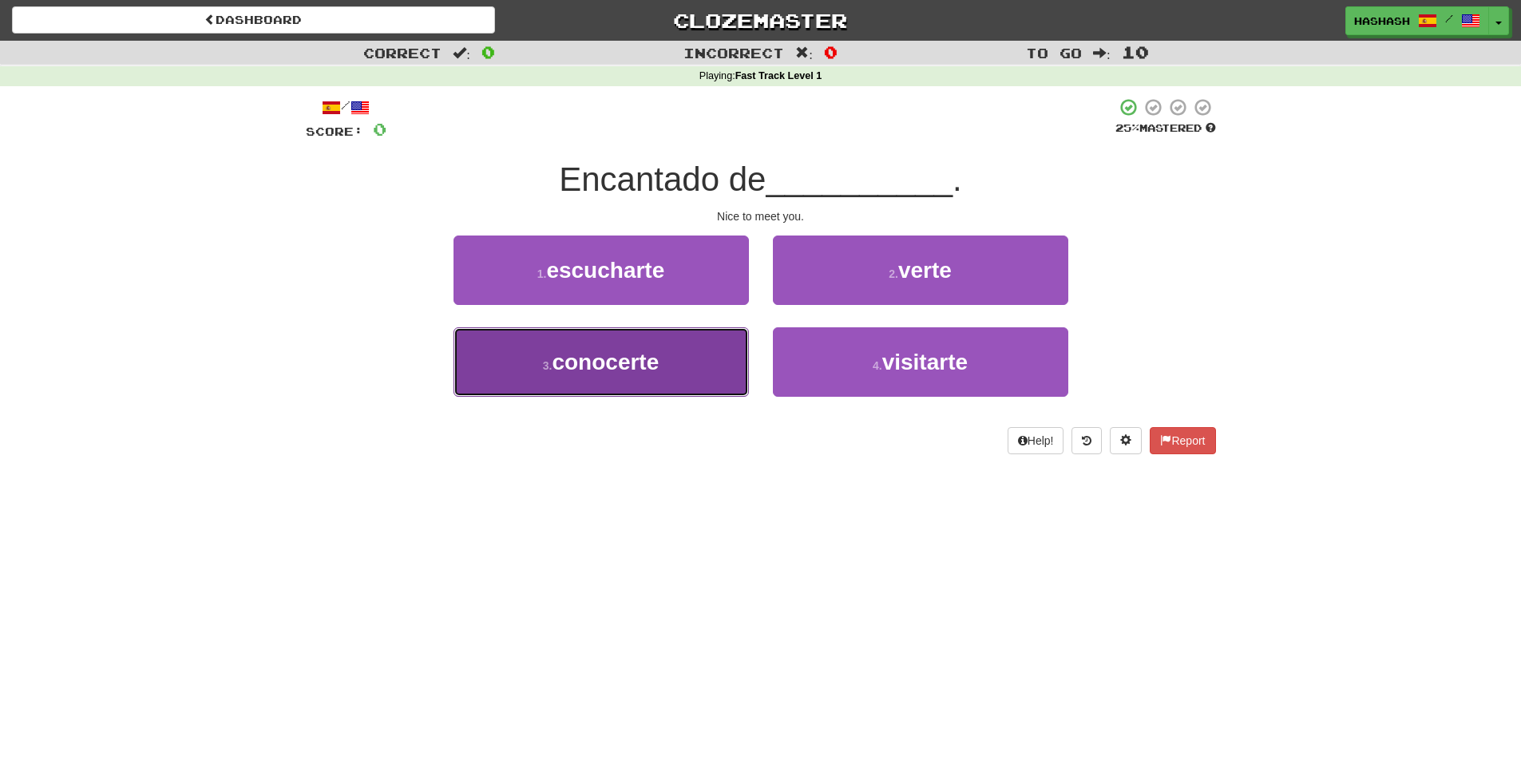
click at [712, 351] on button "3 . conocerte" at bounding box center [601, 361] width 295 height 69
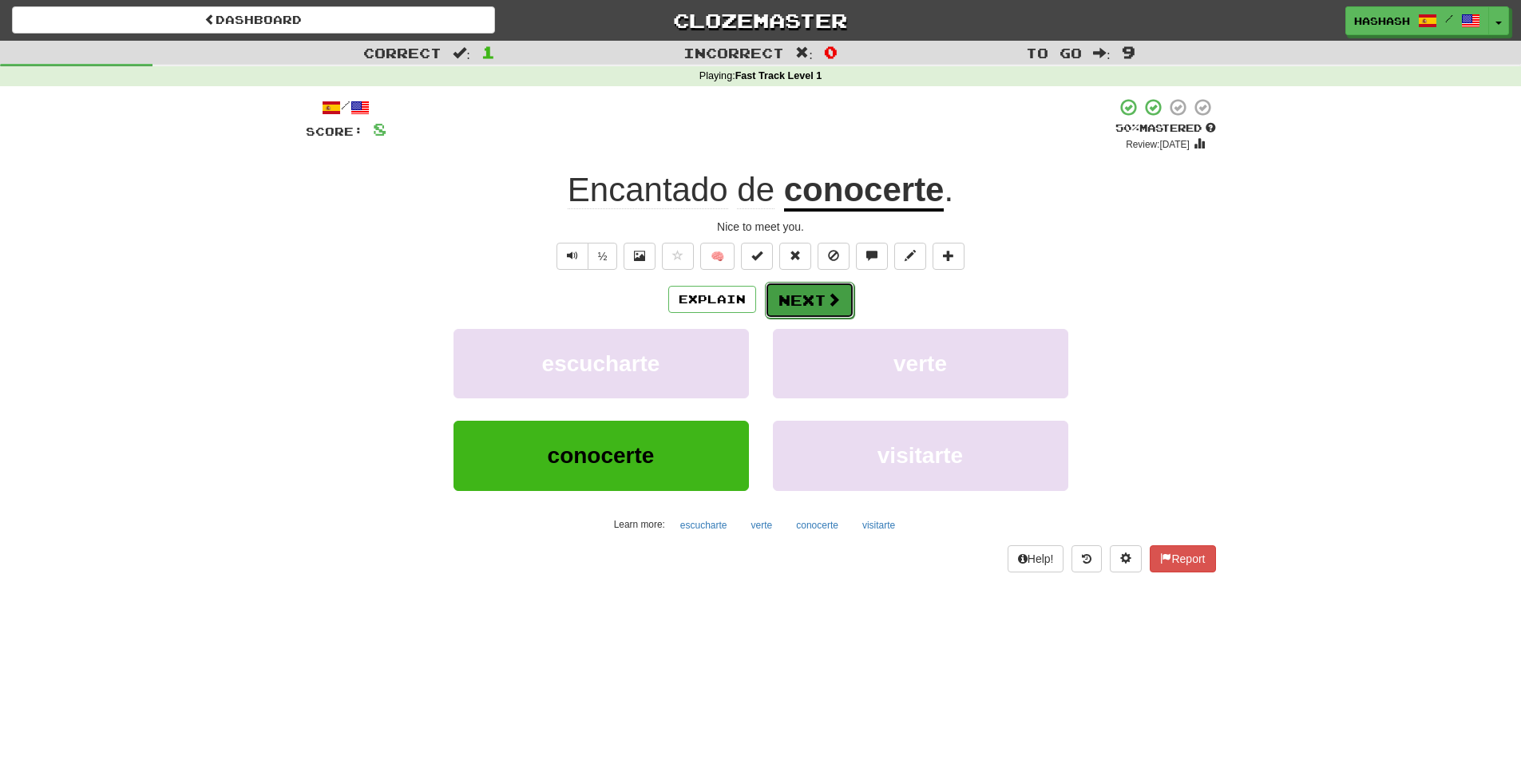
click at [780, 307] on button "Next" at bounding box center [809, 300] width 89 height 37
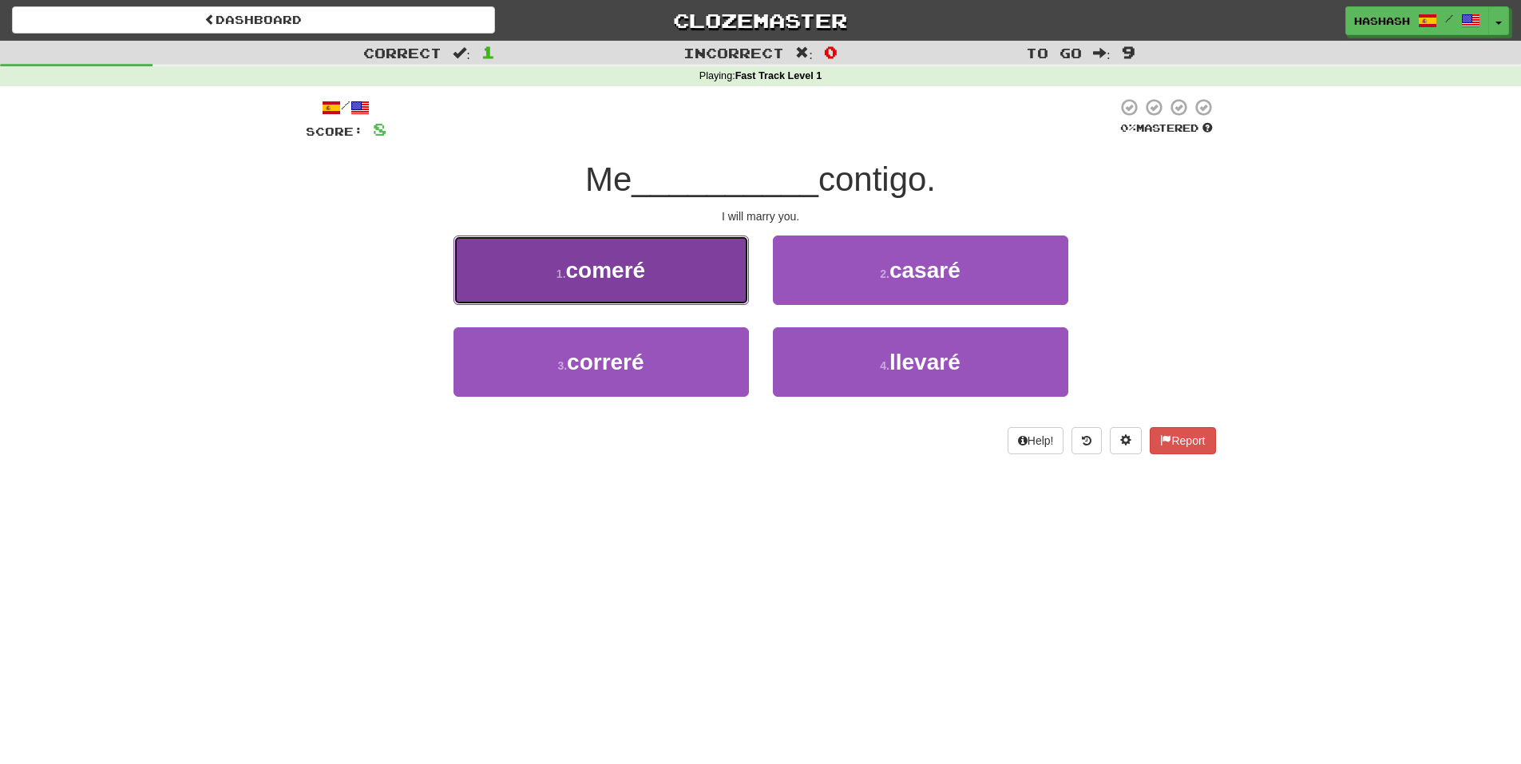
click at [731, 247] on button "1 . comeré" at bounding box center [601, 270] width 295 height 69
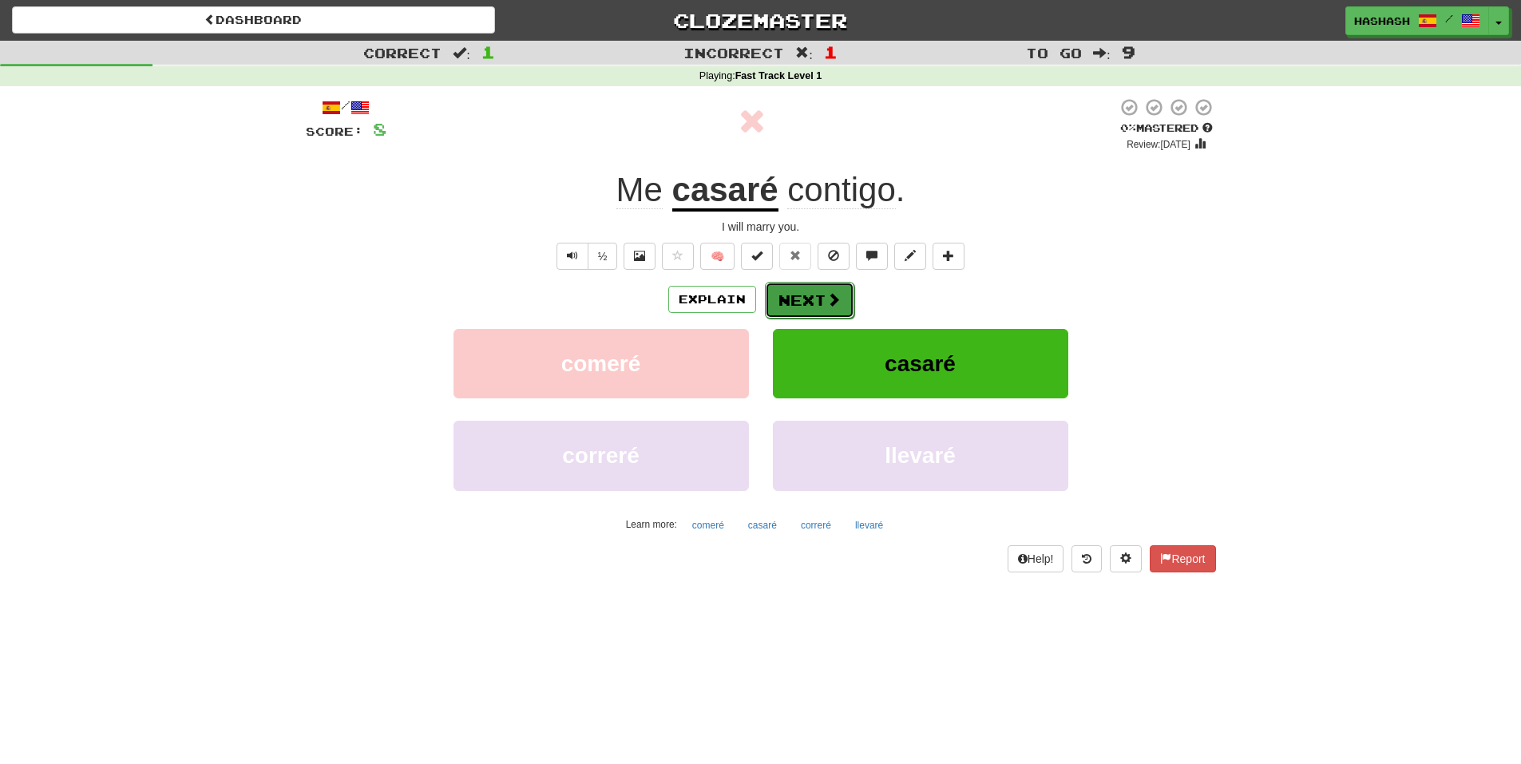
click at [809, 290] on button "Next" at bounding box center [809, 300] width 89 height 37
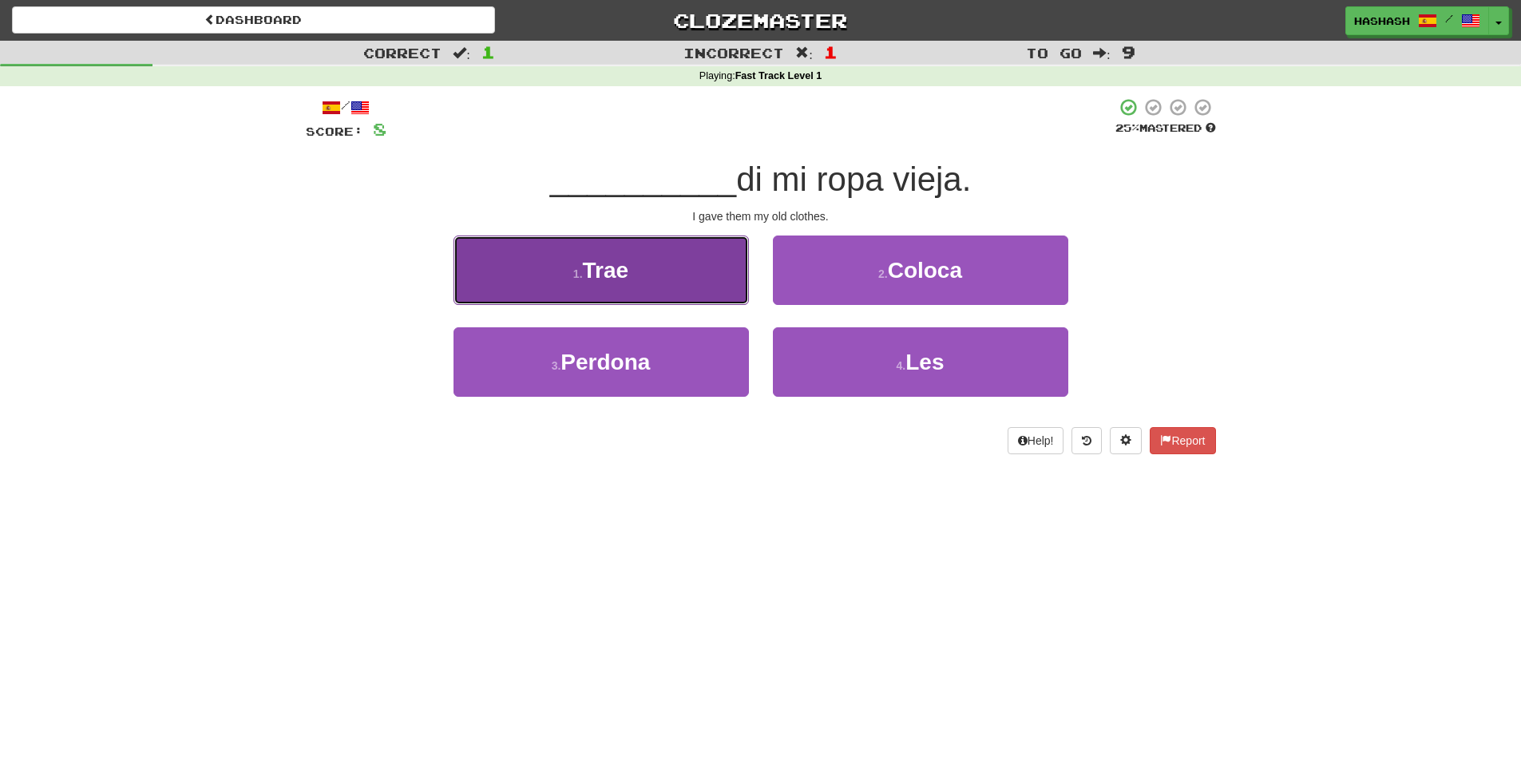
click at [715, 270] on button "1 . Trae" at bounding box center [601, 270] width 295 height 69
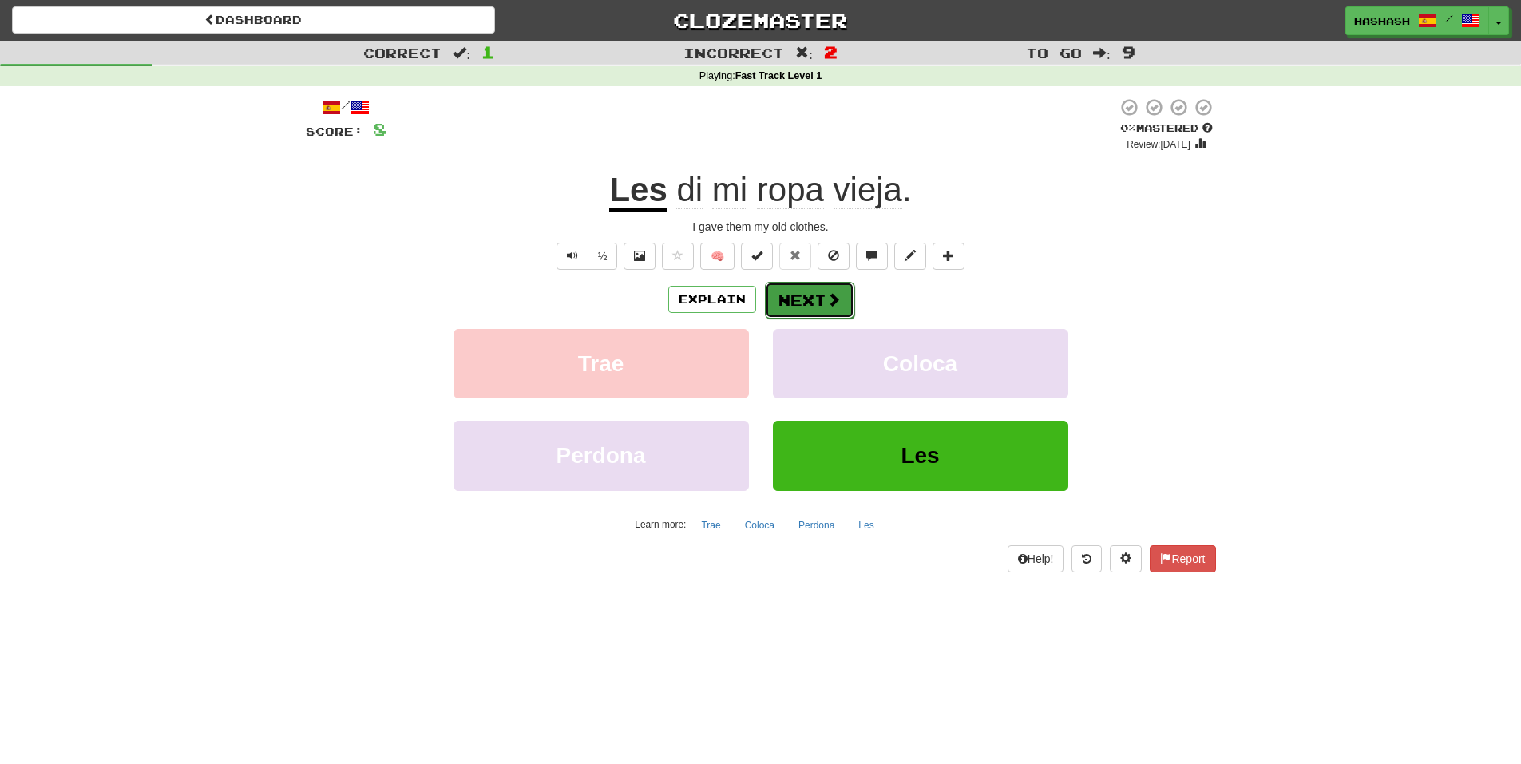
click at [794, 295] on button "Next" at bounding box center [809, 300] width 89 height 37
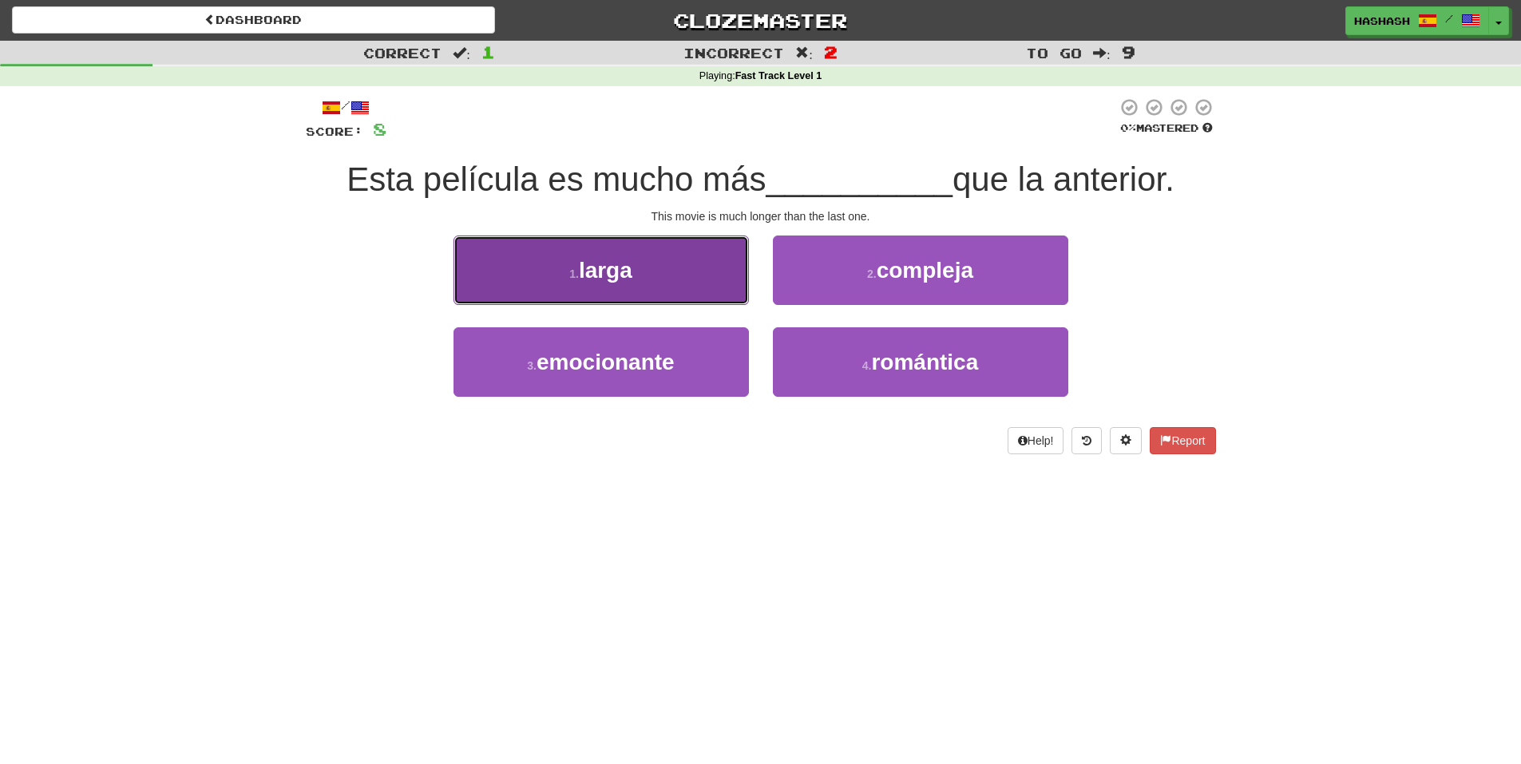
click at [672, 275] on button "1 . larga" at bounding box center [601, 270] width 295 height 69
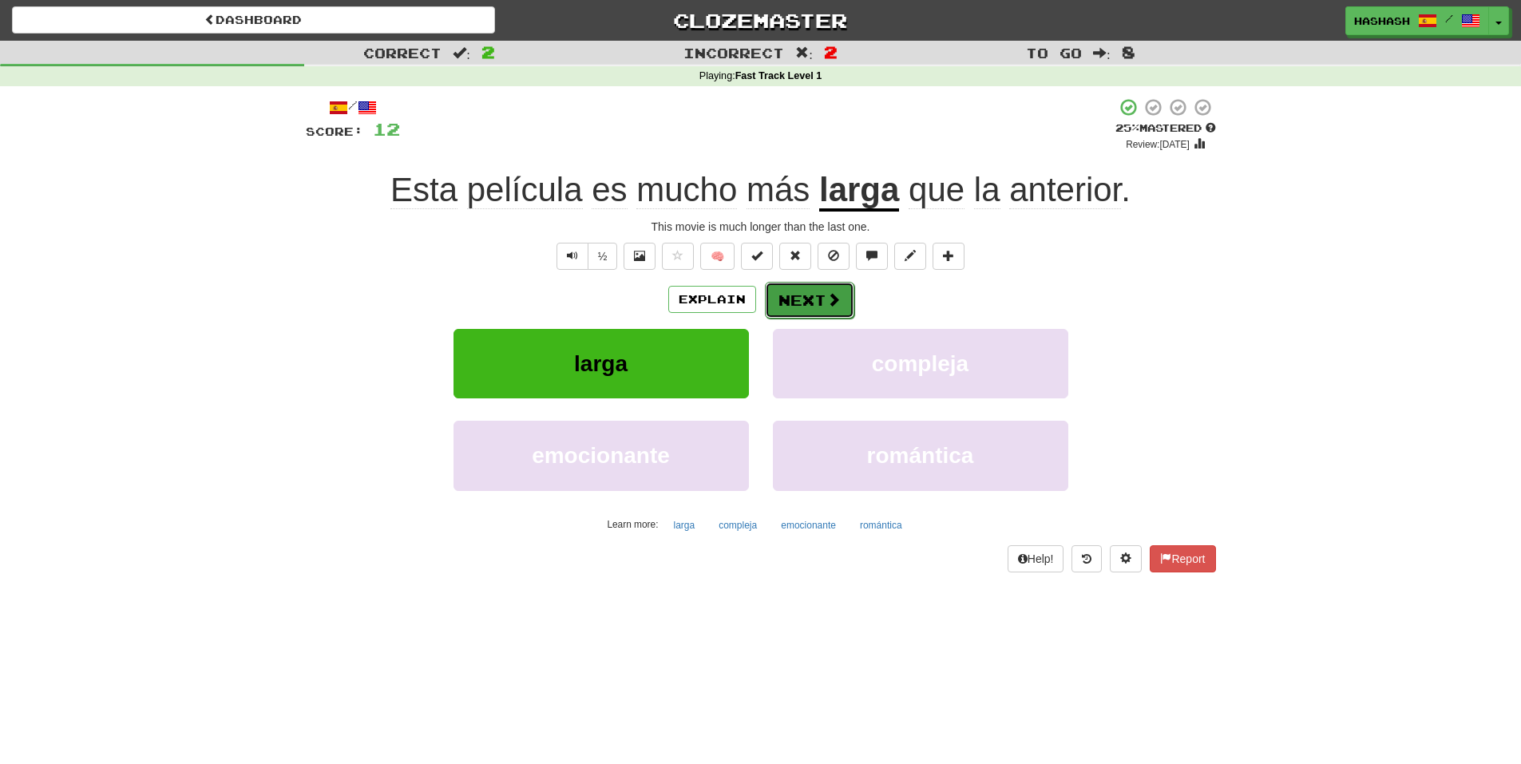
click at [807, 295] on button "Next" at bounding box center [809, 300] width 89 height 37
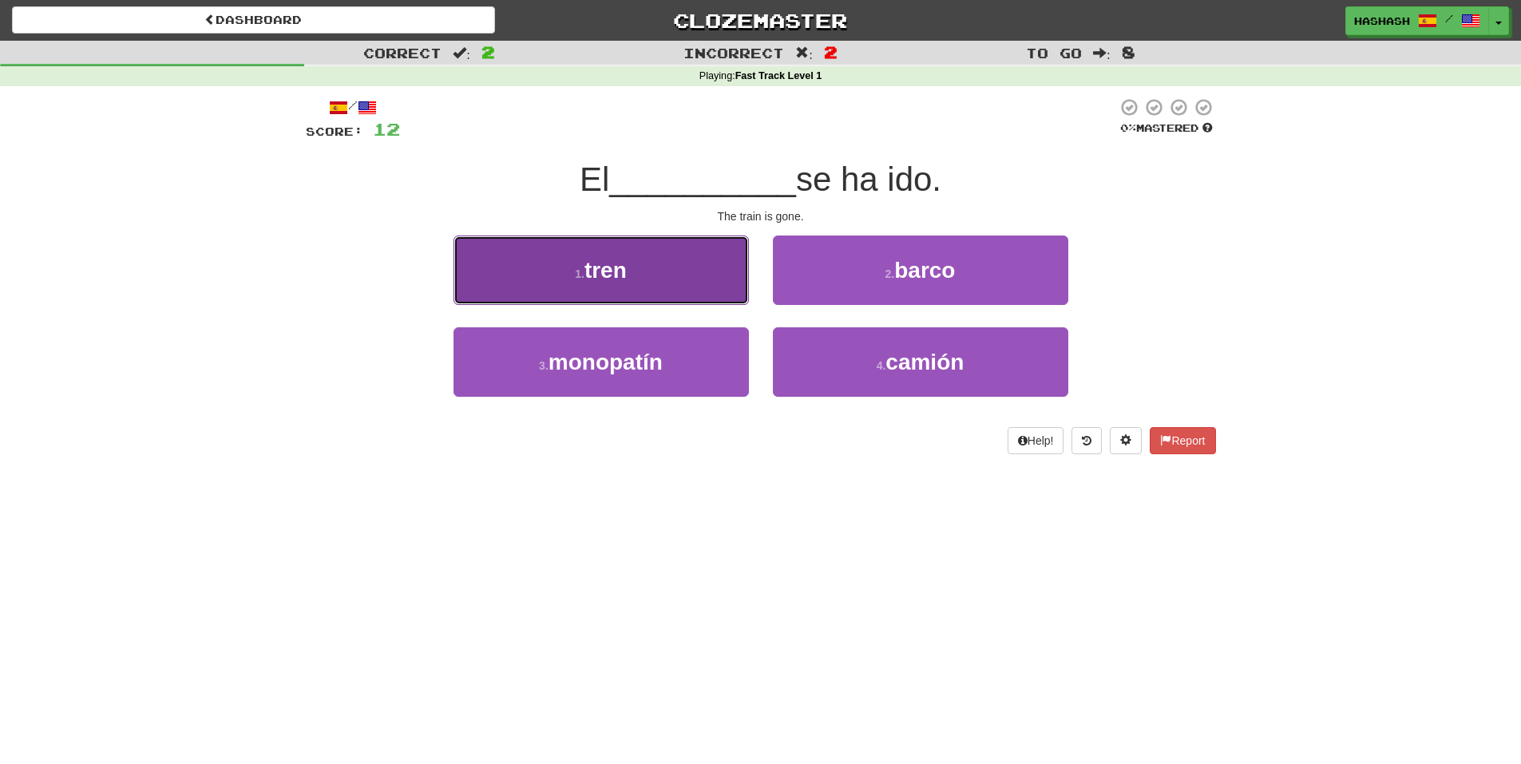
click at [727, 278] on button "1 . tren" at bounding box center [601, 270] width 295 height 69
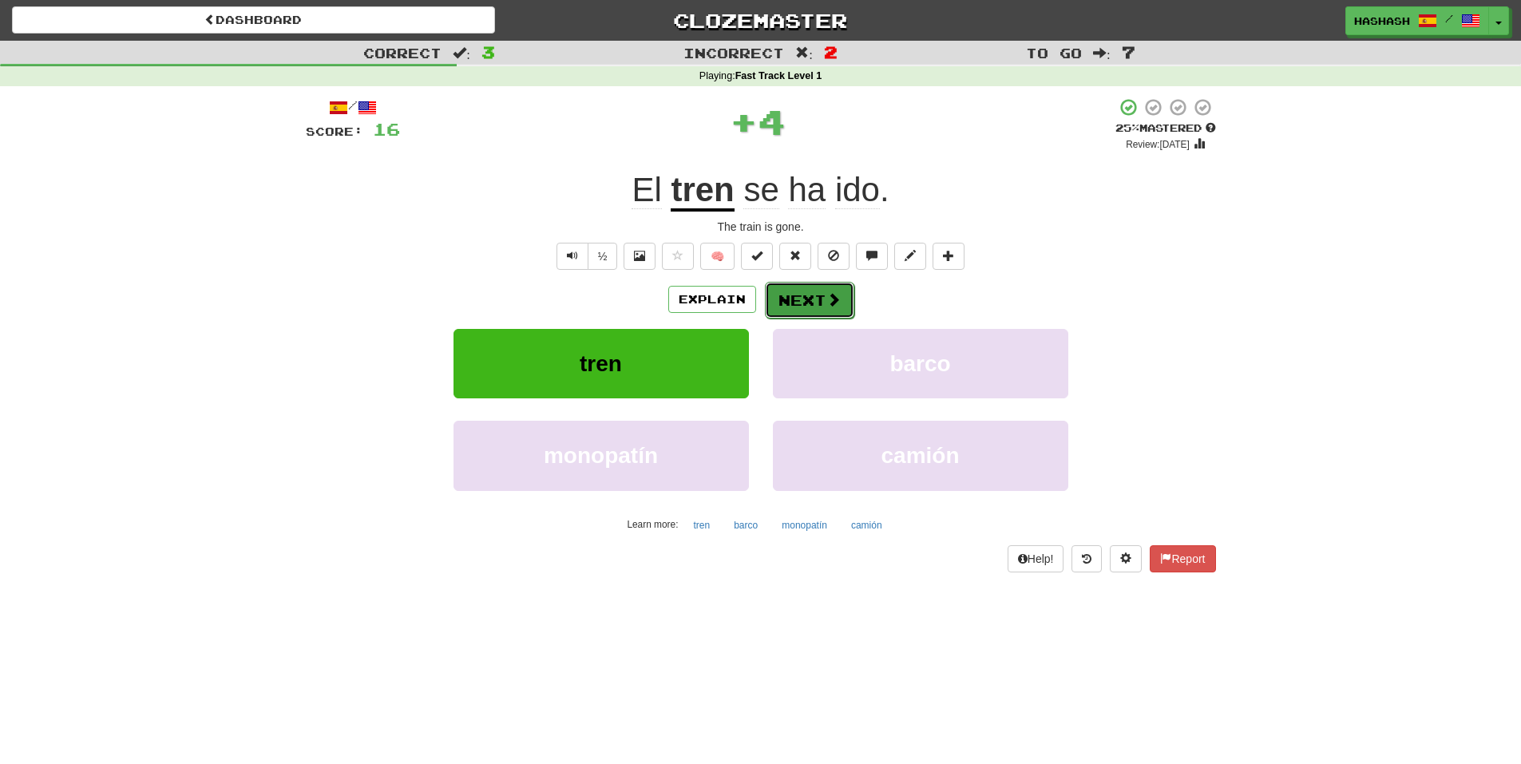
click at [792, 295] on button "Next" at bounding box center [809, 300] width 89 height 37
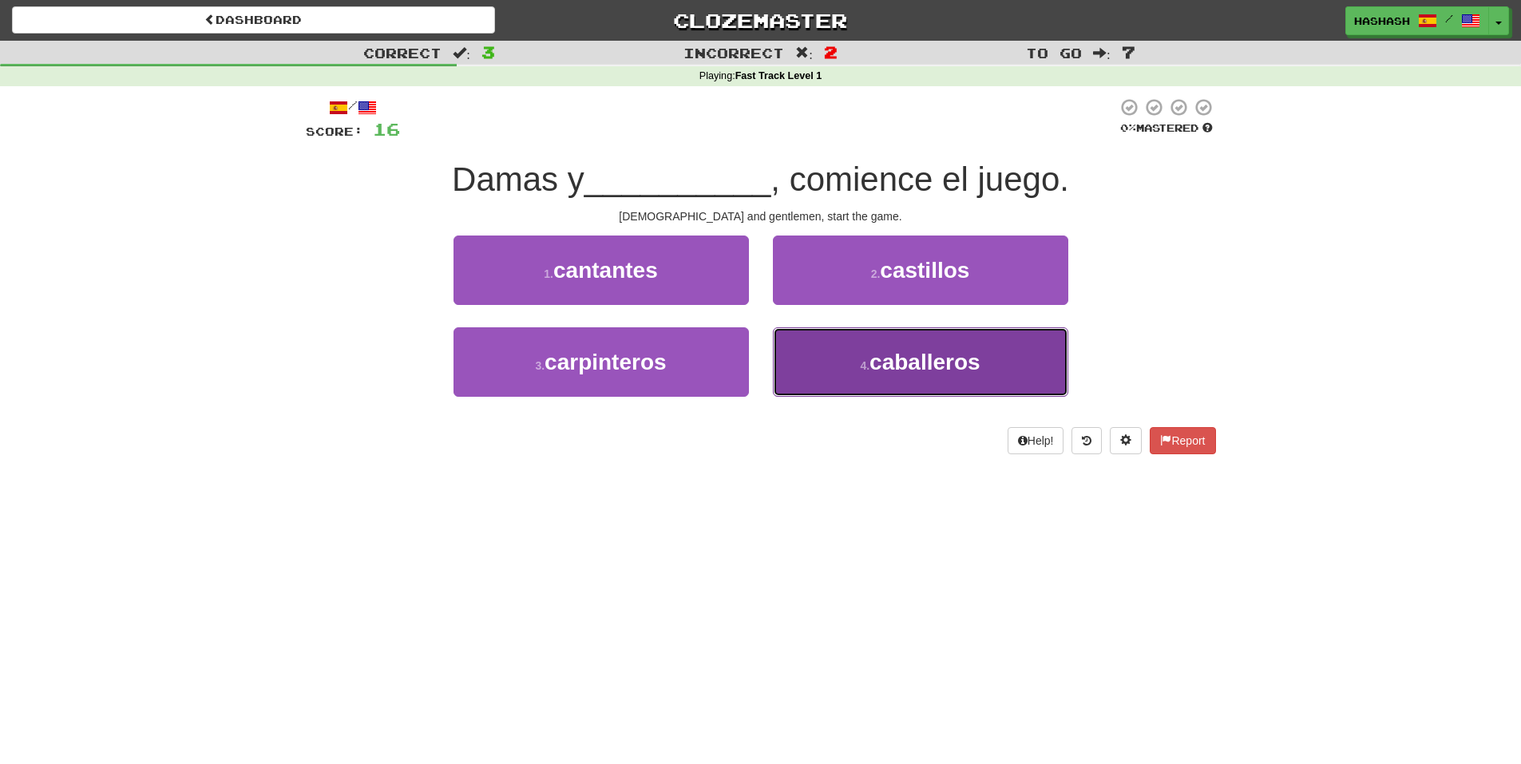
click at [803, 339] on button "4 . caballeros" at bounding box center [920, 361] width 295 height 69
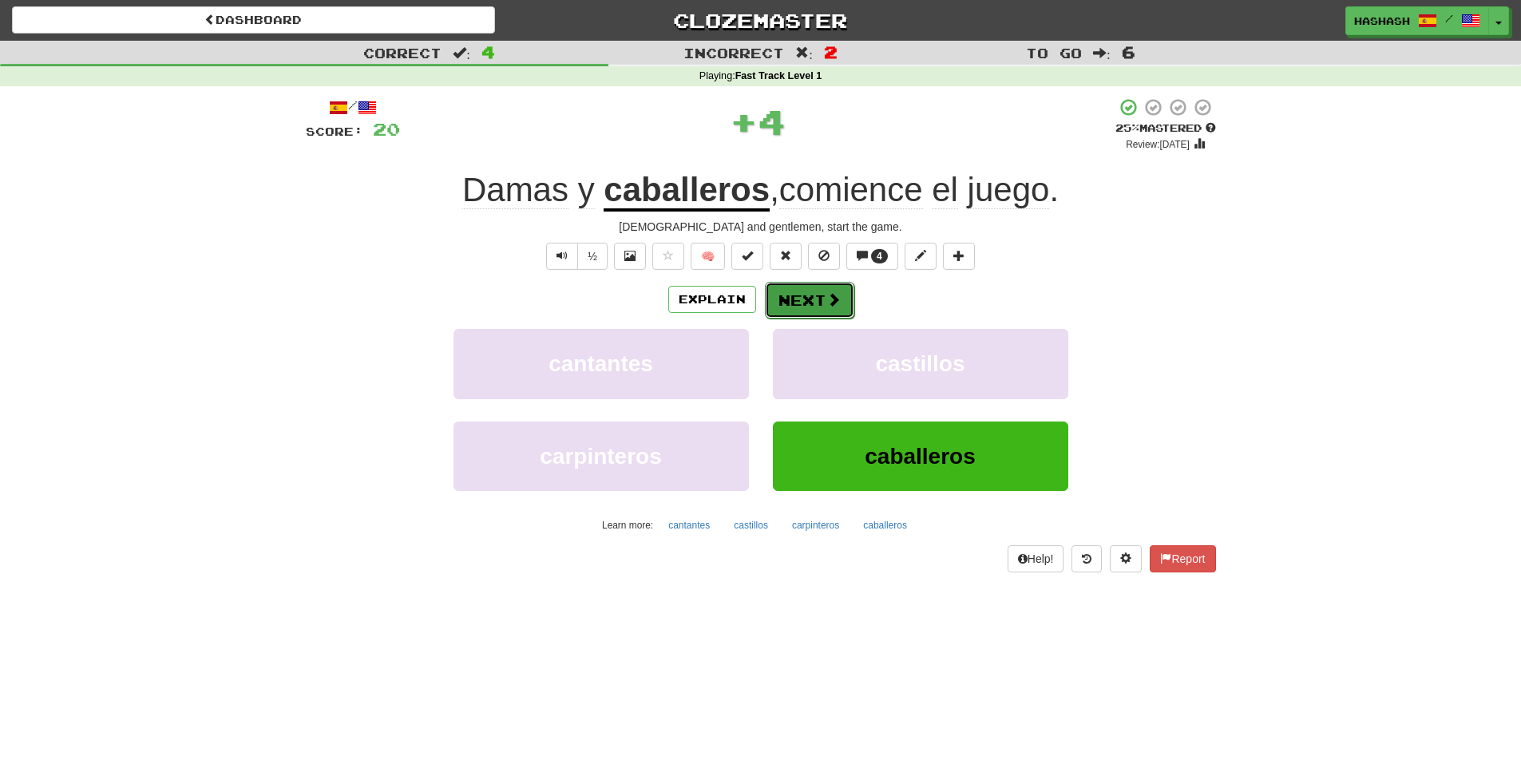
click at [788, 295] on button "Next" at bounding box center [809, 300] width 89 height 37
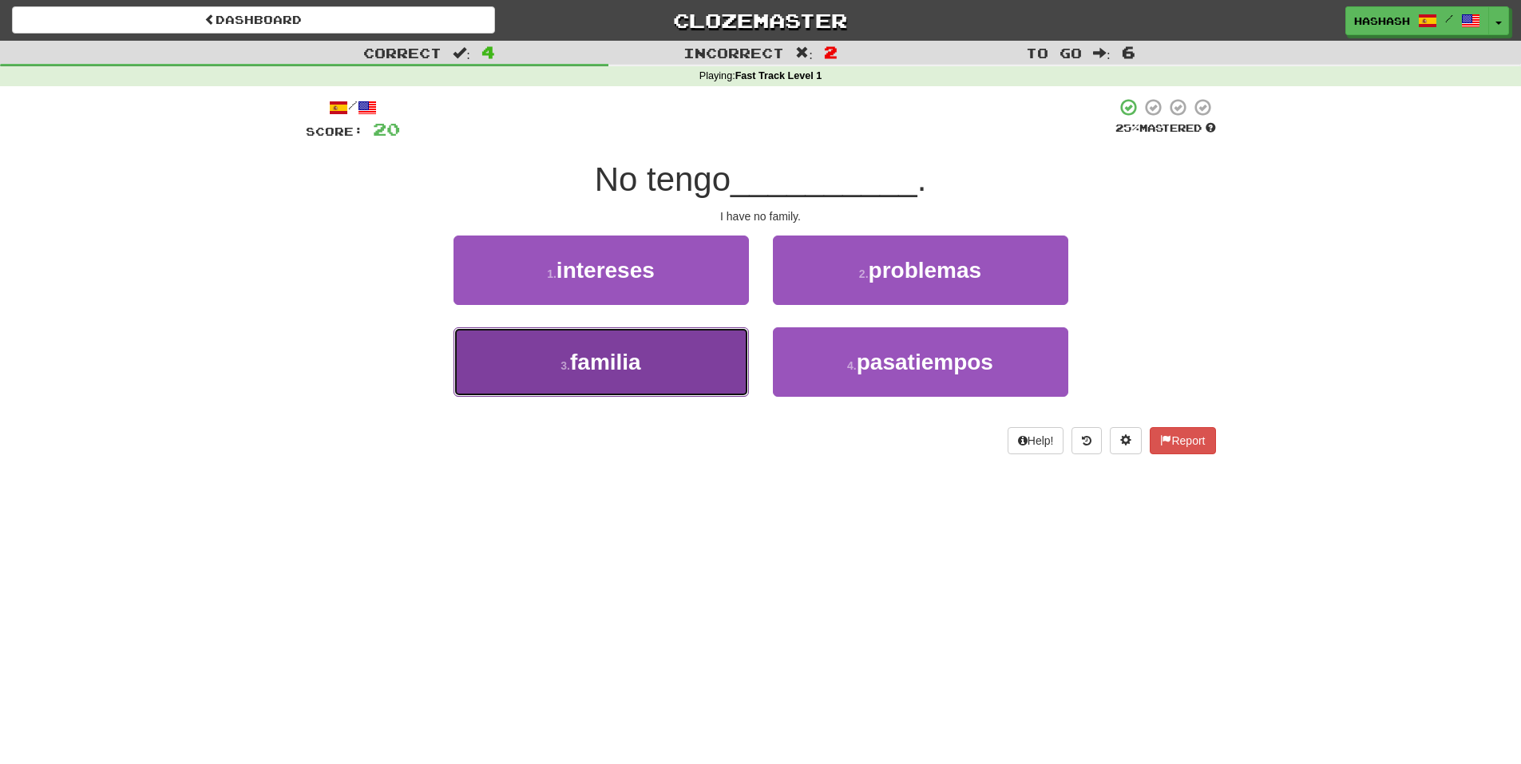
click at [723, 359] on button "3 . familia" at bounding box center [601, 361] width 295 height 69
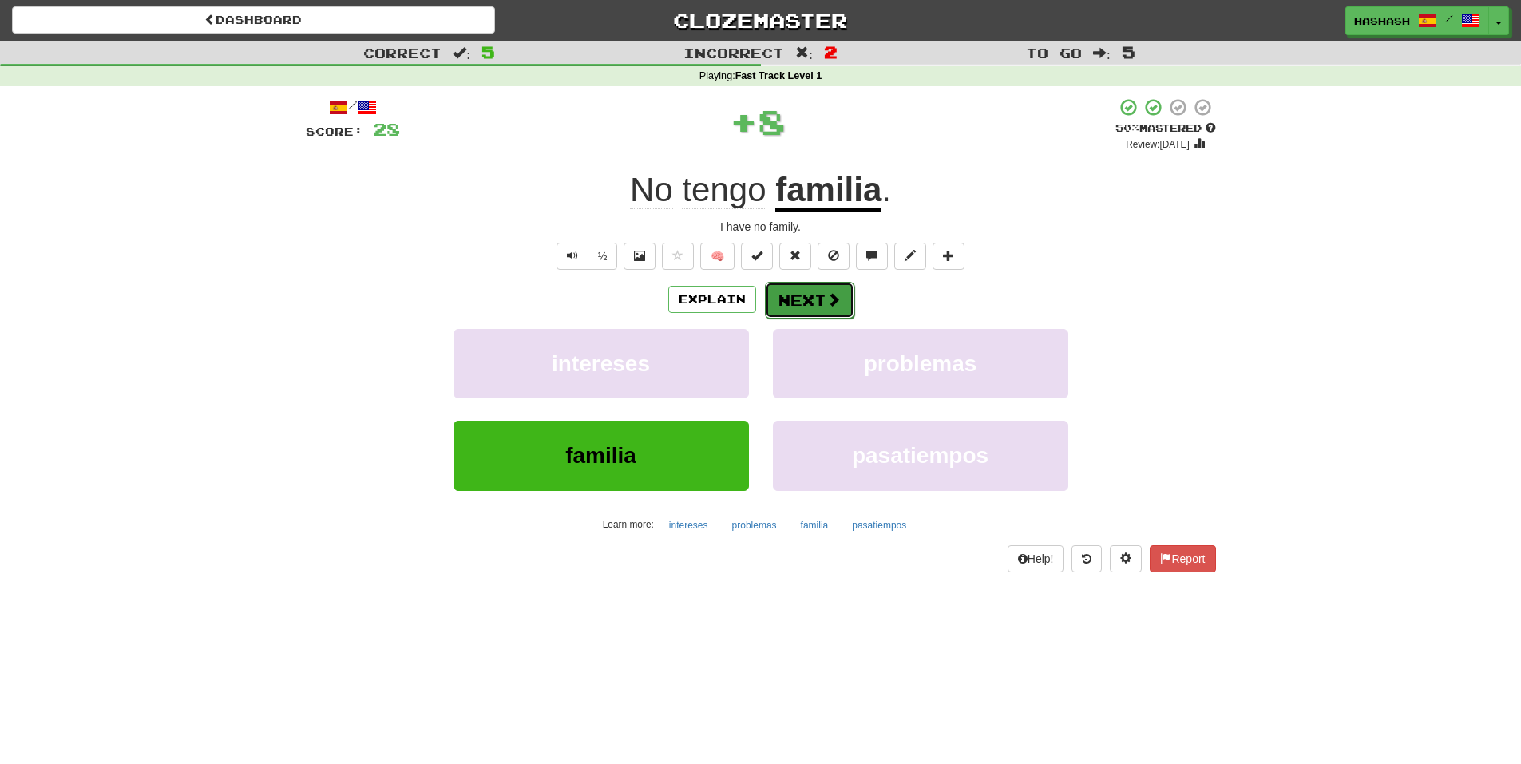
click at [801, 294] on button "Next" at bounding box center [809, 300] width 89 height 37
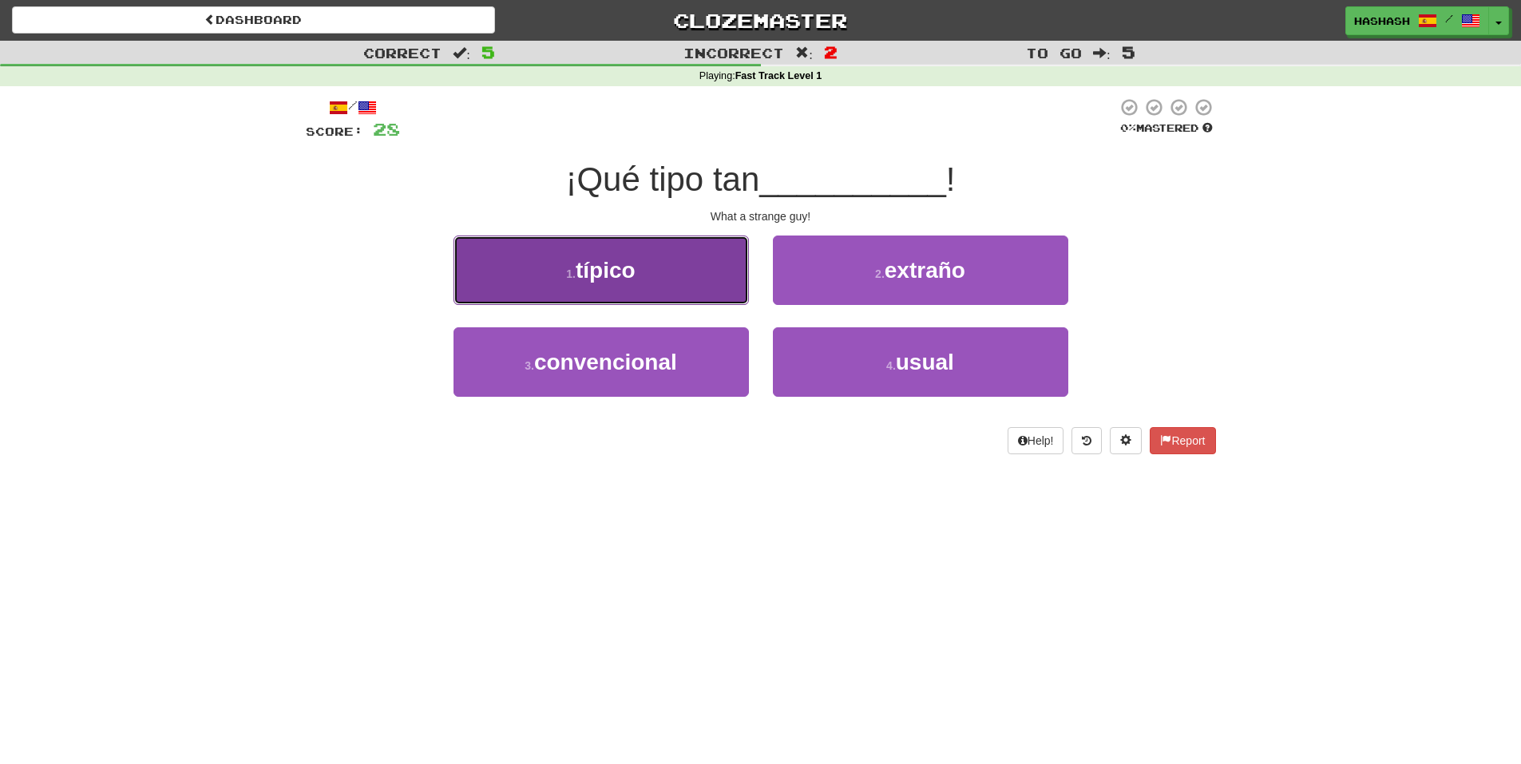
click at [737, 280] on button "1 . típico" at bounding box center [601, 270] width 295 height 69
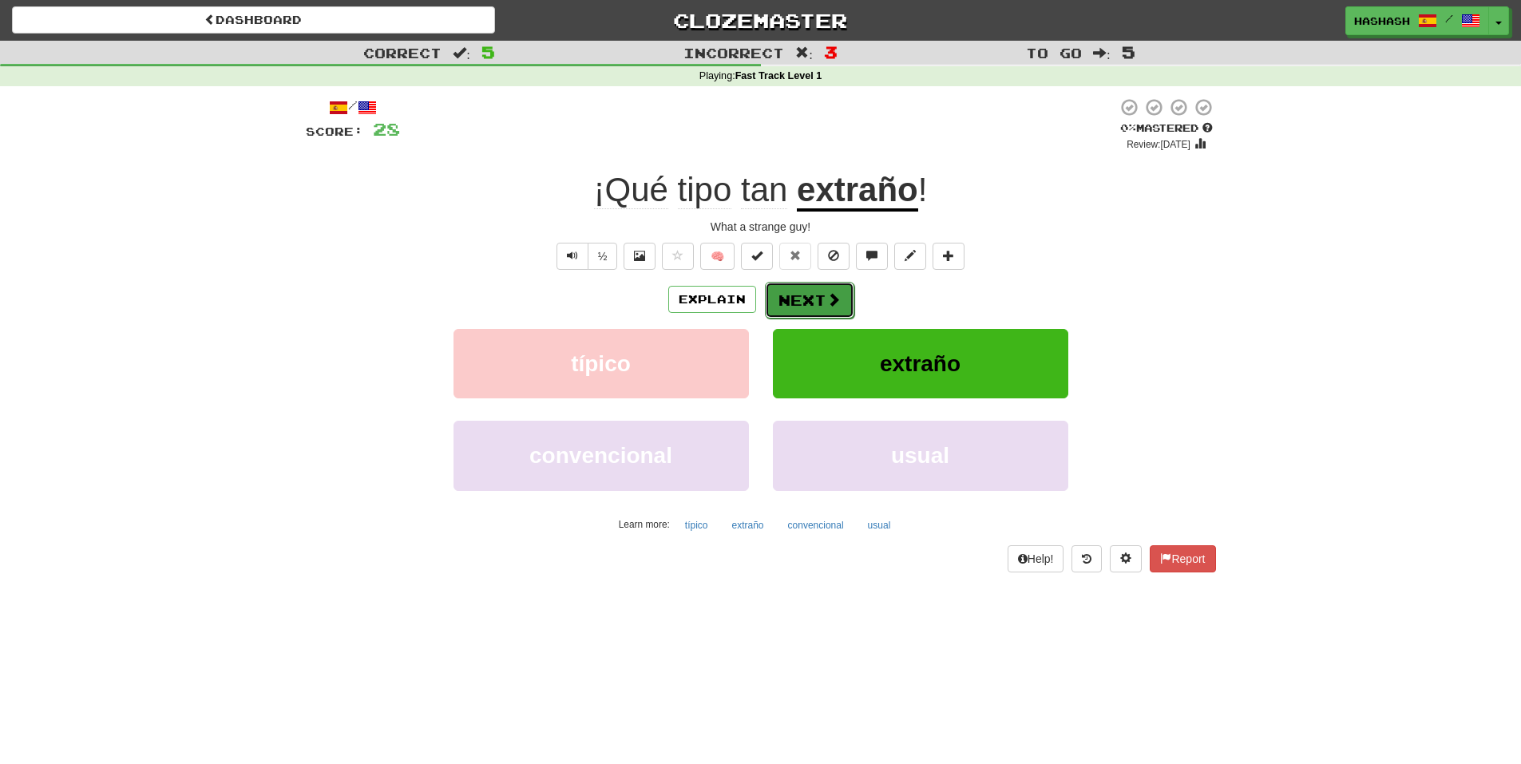
click at [789, 296] on button "Next" at bounding box center [809, 300] width 89 height 37
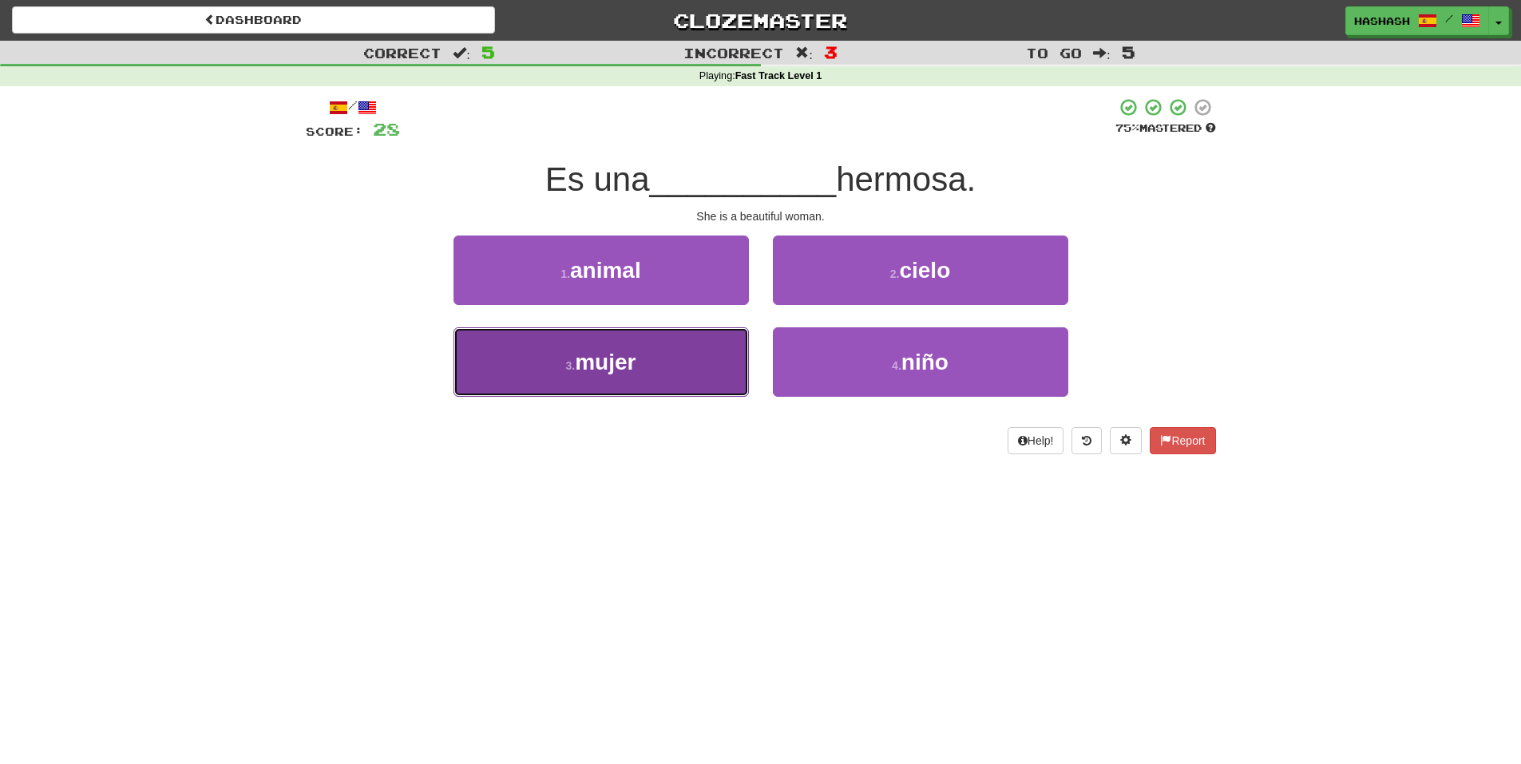
click at [727, 342] on button "3 . mujer" at bounding box center [601, 361] width 295 height 69
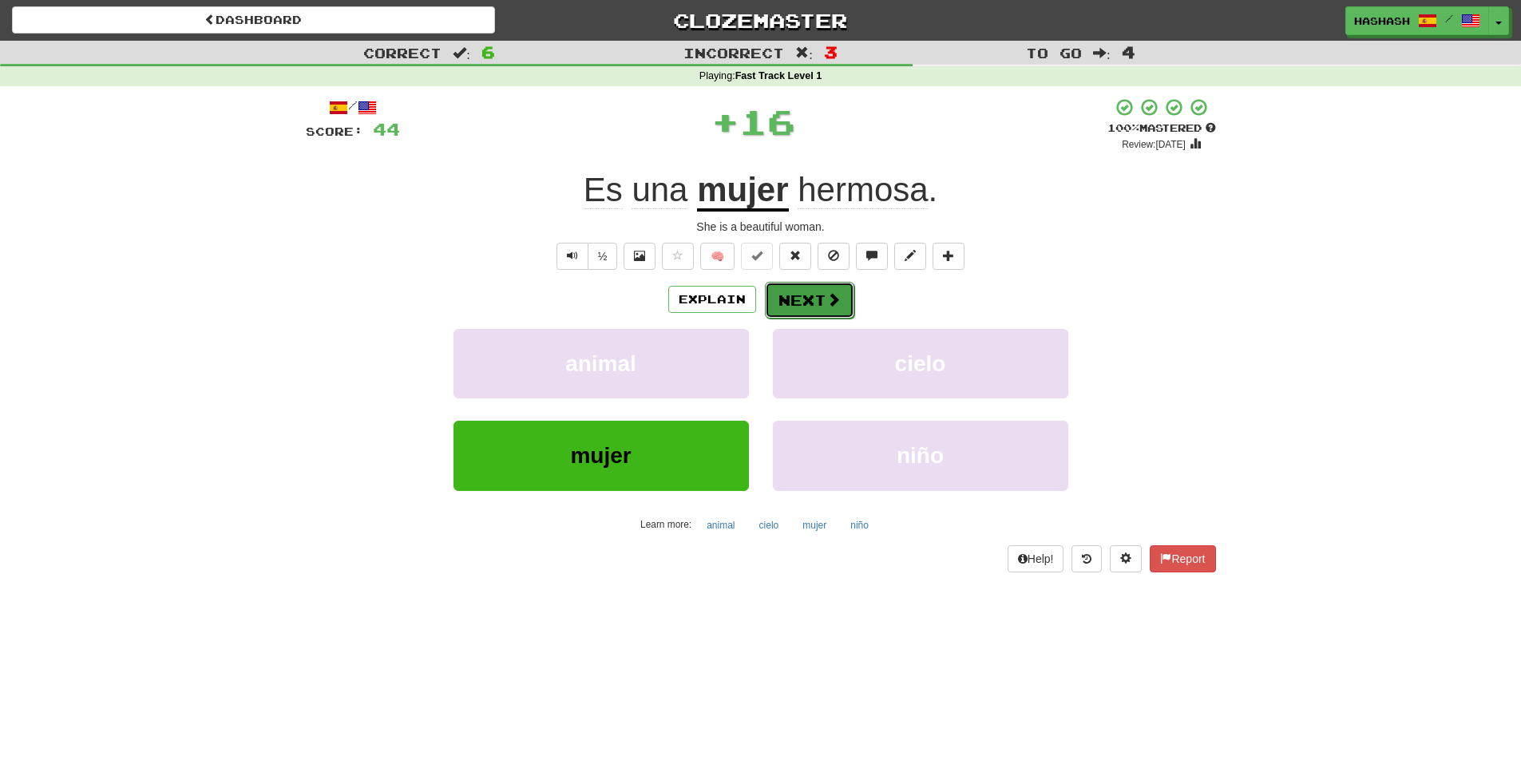
click at [806, 296] on button "Next" at bounding box center [809, 300] width 89 height 37
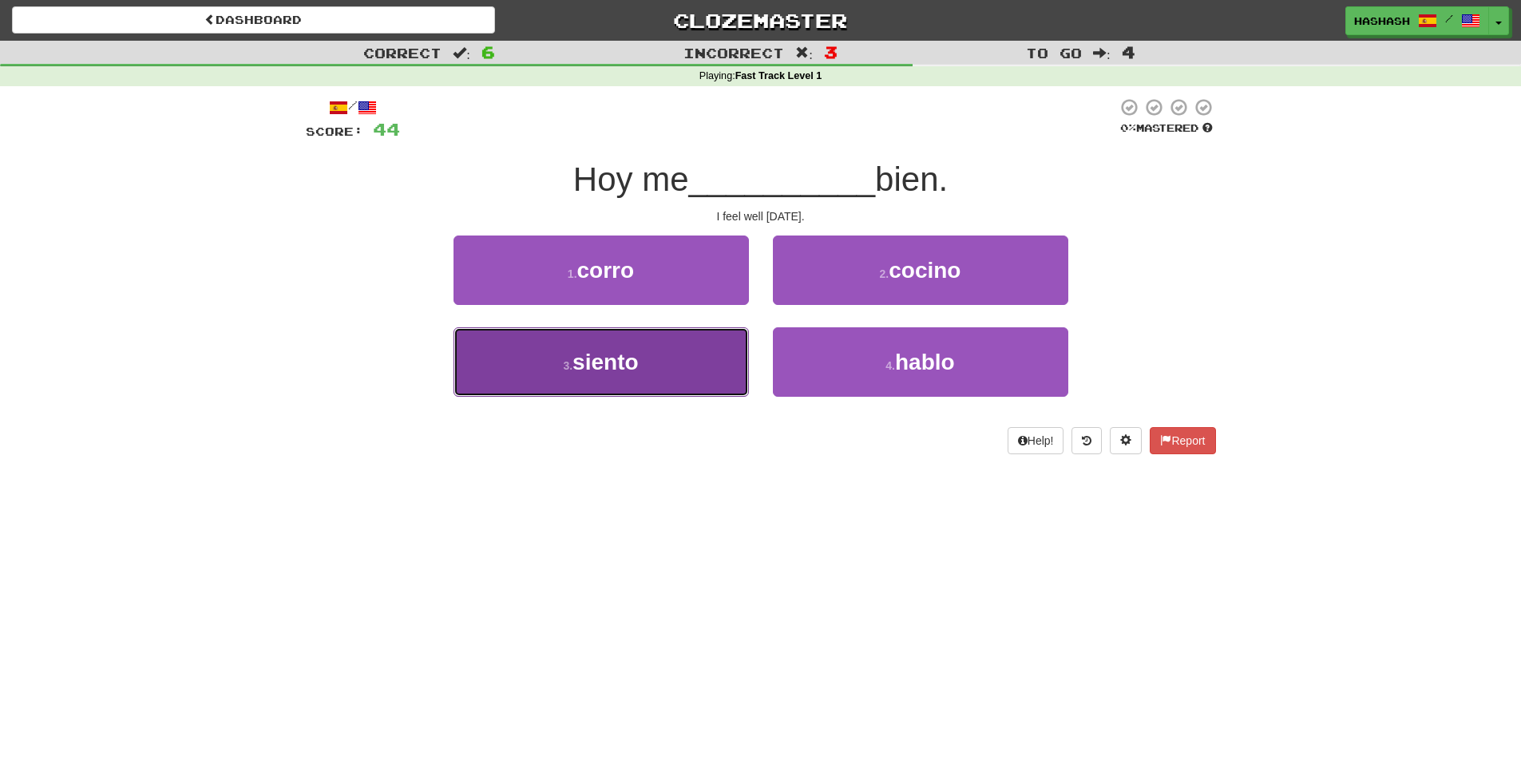
click at [723, 345] on button "3 . siento" at bounding box center [601, 361] width 295 height 69
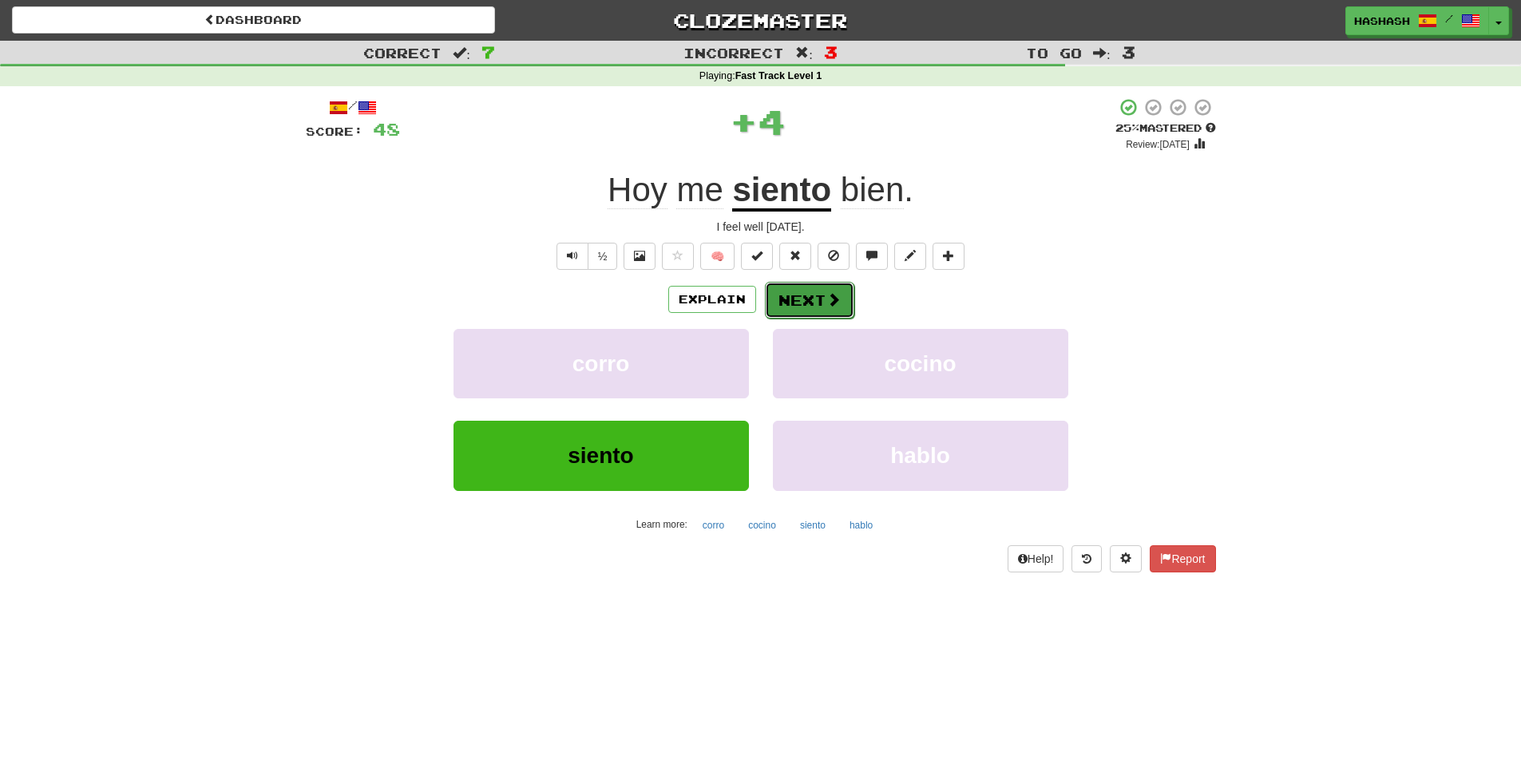
click at [802, 307] on button "Next" at bounding box center [809, 300] width 89 height 37
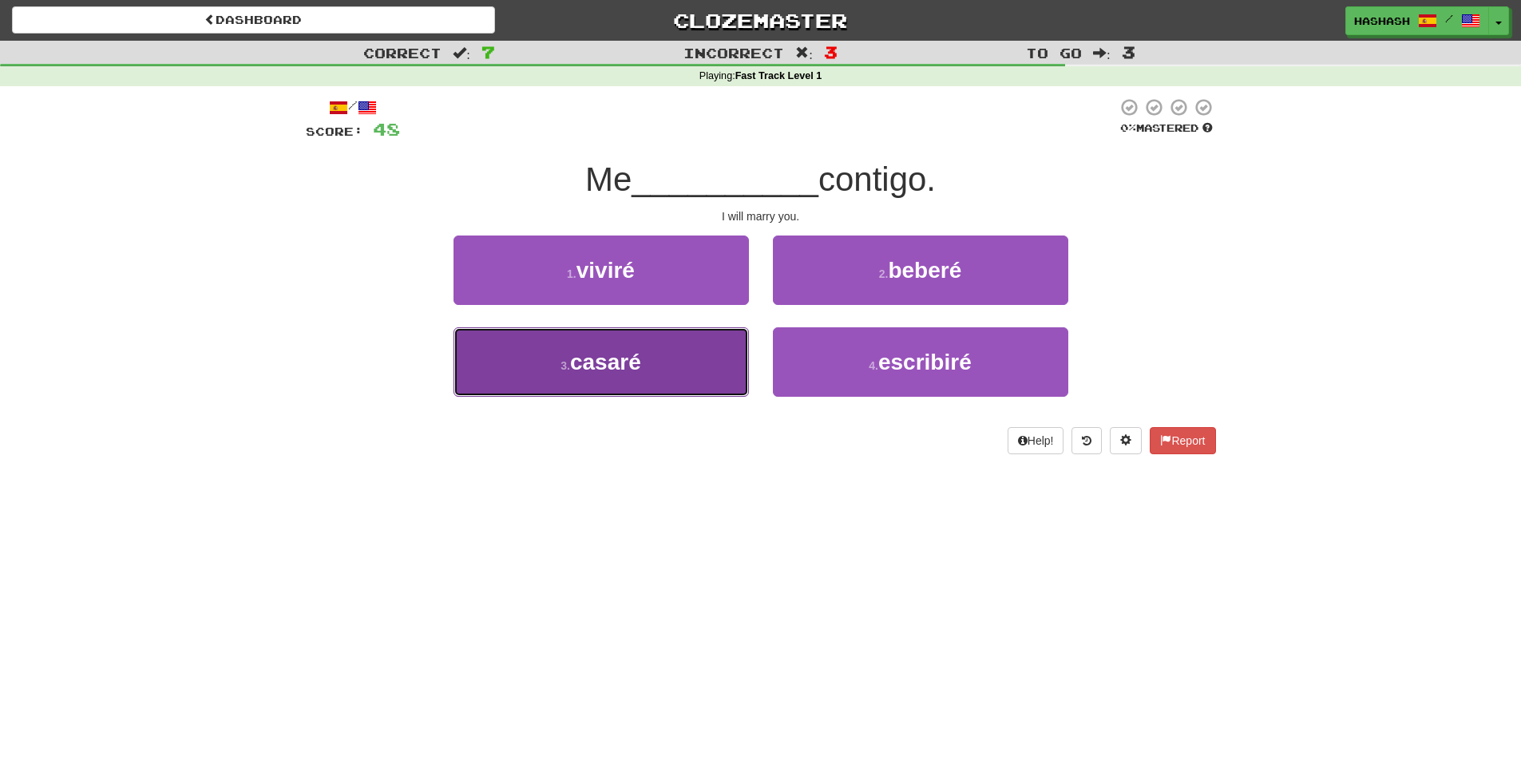
click at [747, 359] on button "3 . casaré" at bounding box center [601, 361] width 295 height 69
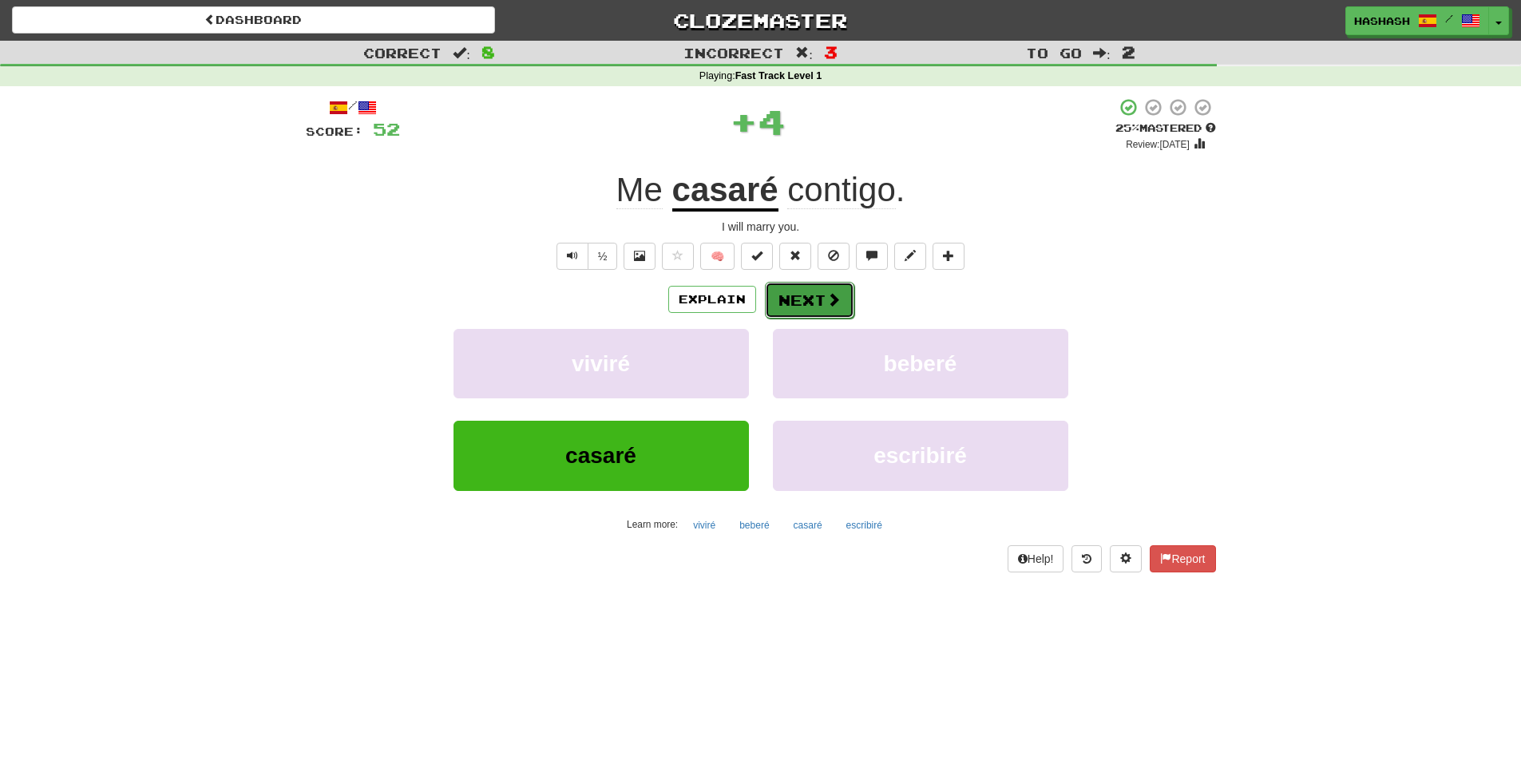
click at [796, 300] on button "Next" at bounding box center [809, 300] width 89 height 37
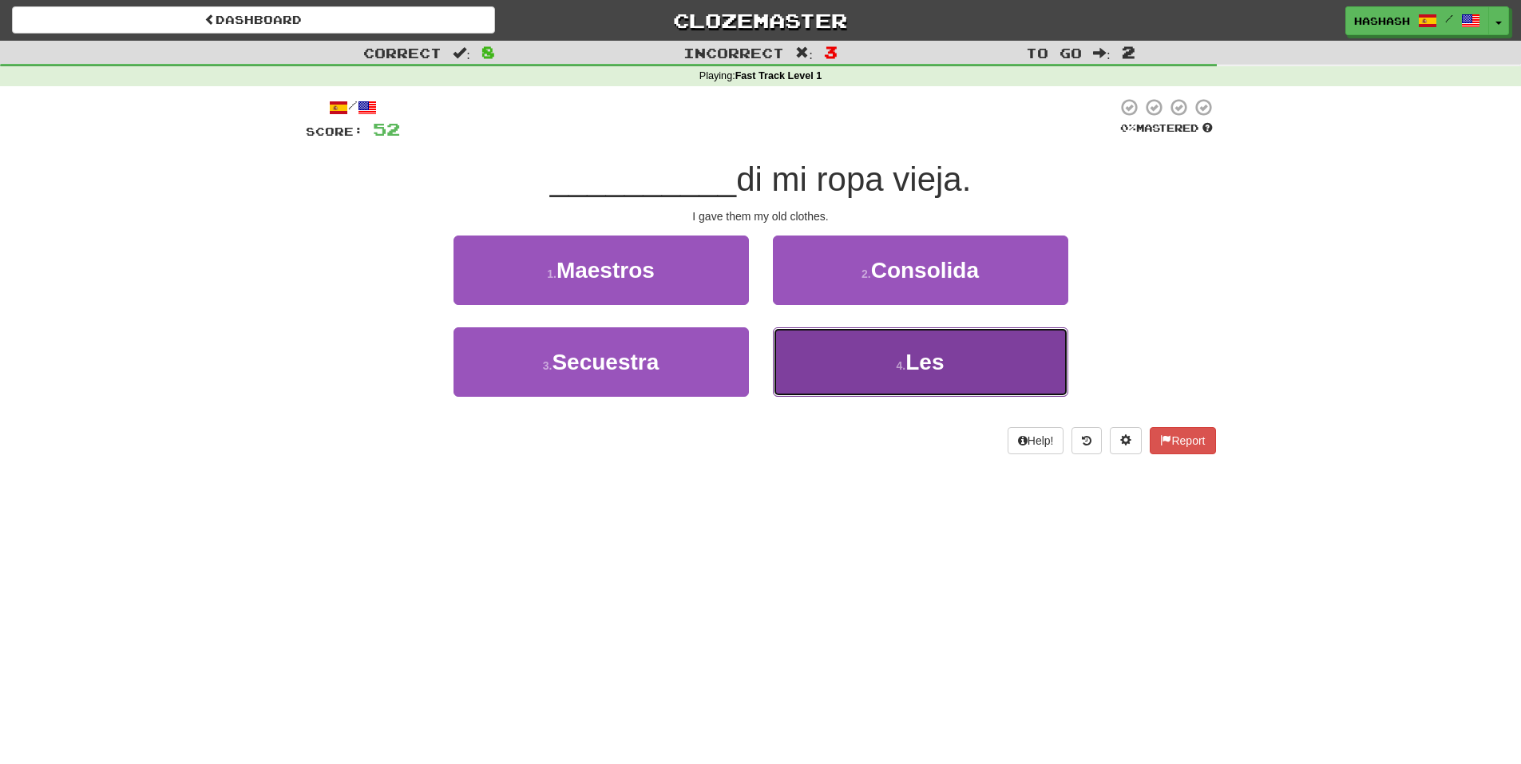
click at [803, 355] on button "4 . Les" at bounding box center [920, 361] width 295 height 69
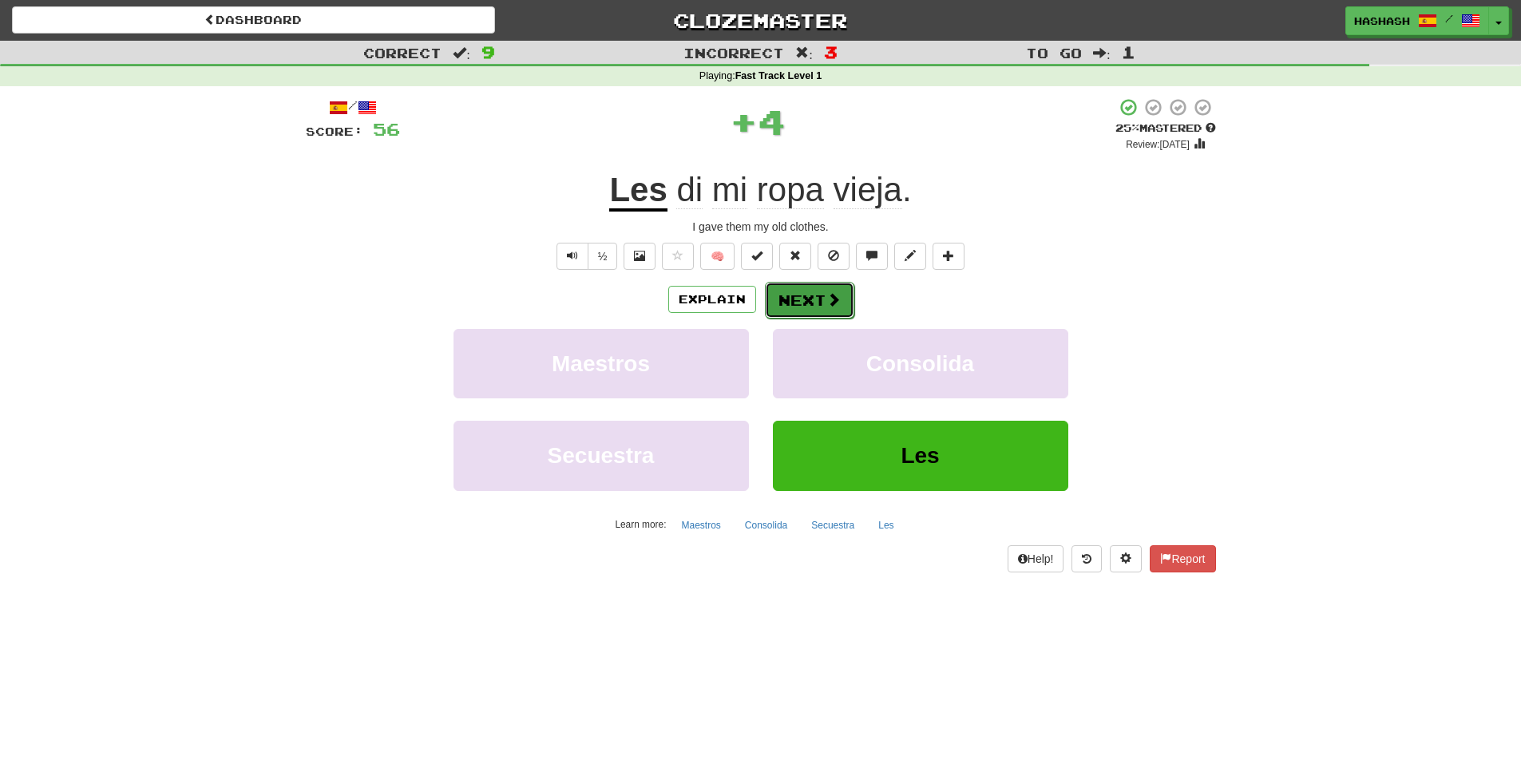
click at [795, 301] on button "Next" at bounding box center [809, 300] width 89 height 37
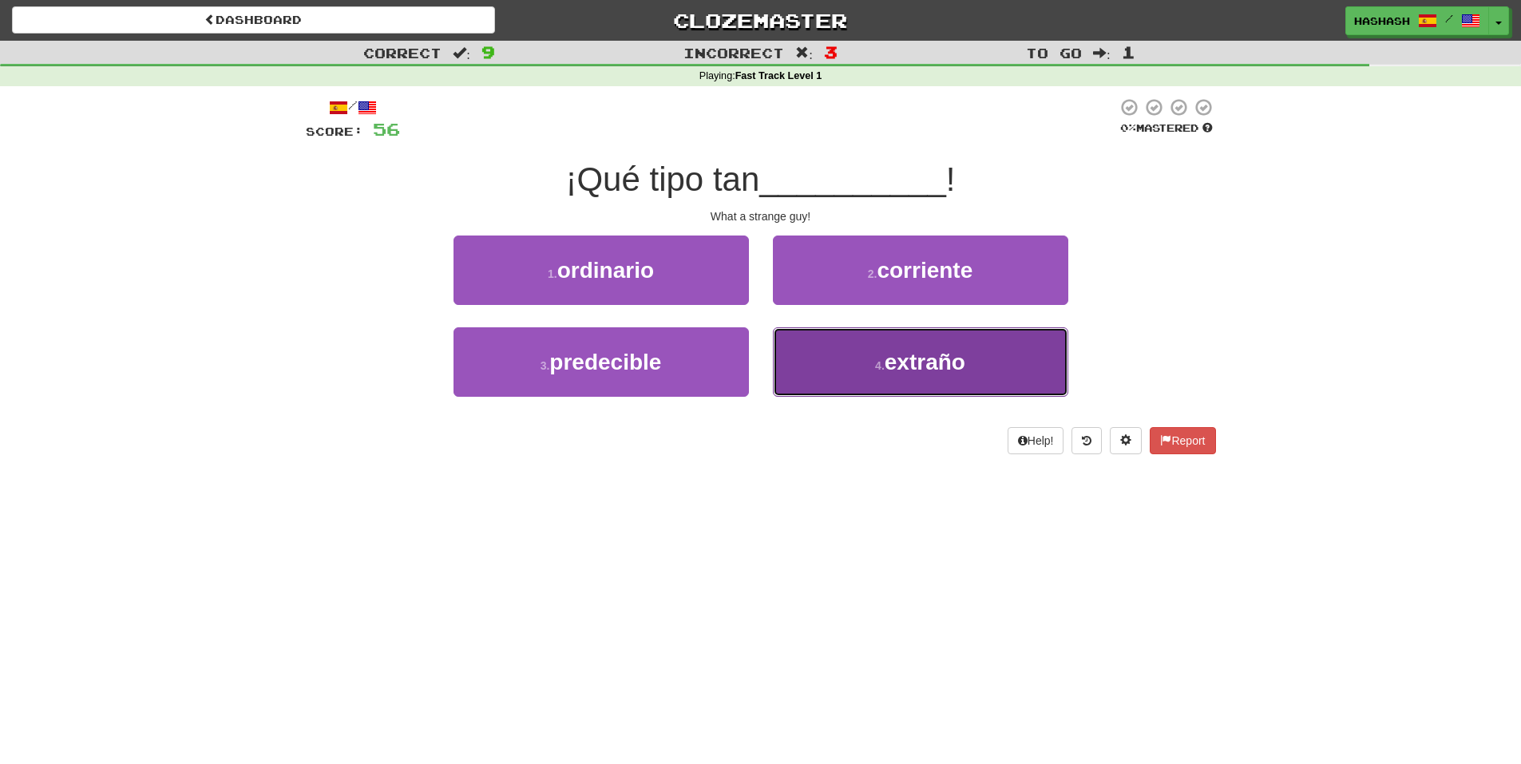
click at [798, 350] on button "4 . extraño" at bounding box center [920, 361] width 295 height 69
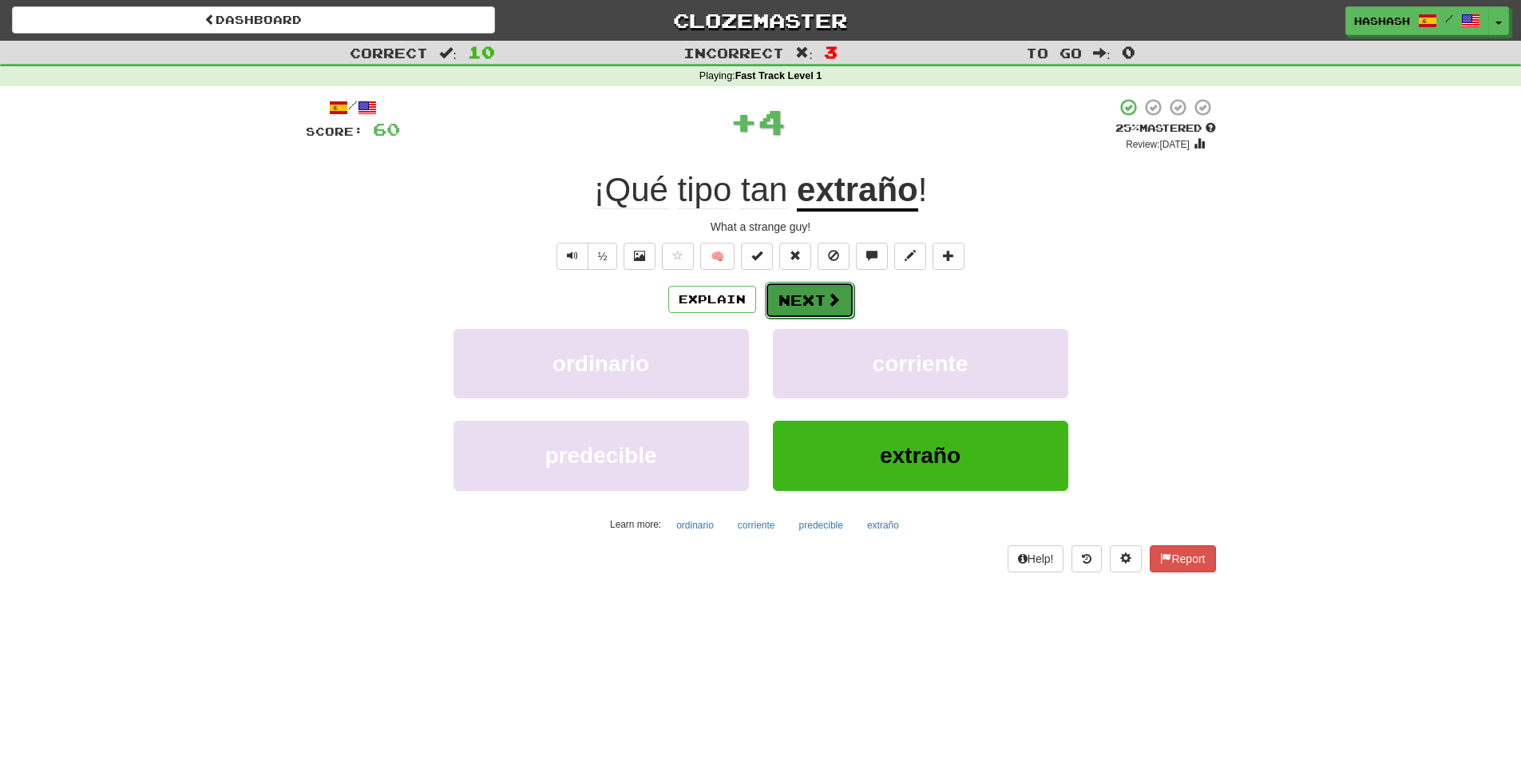
click at [810, 296] on button "Next" at bounding box center [809, 300] width 89 height 37
